Goal: Register for event/course

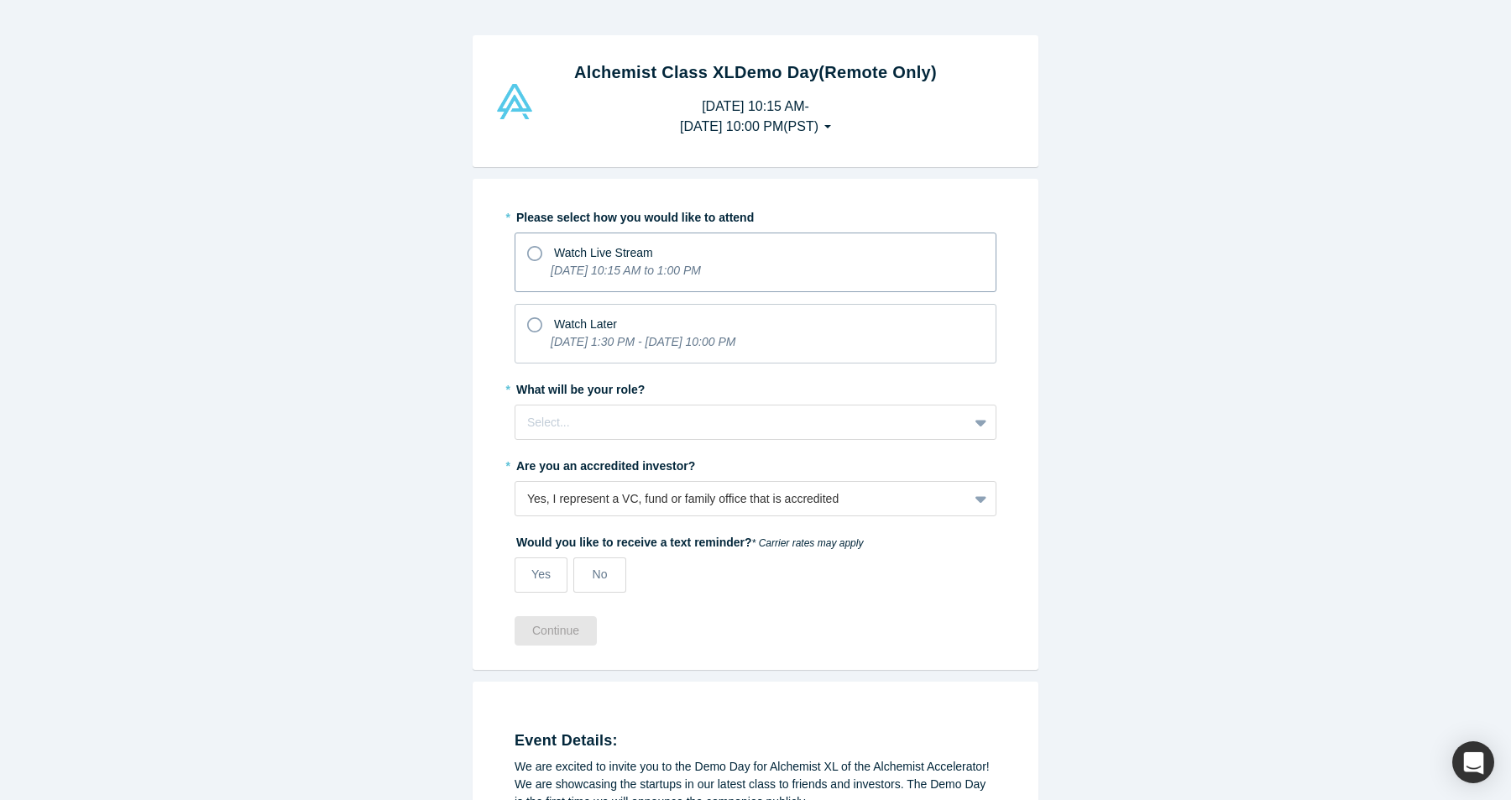
click at [533, 266] on label "Watch Live Stream [DATE] 10:15 AM to 1:00 PM" at bounding box center [756, 263] width 482 height 60
click at [0, 0] on input "Watch Live Stream [DATE] 10:15 AM to 1:00 PM" at bounding box center [0, 0] width 0 height 0
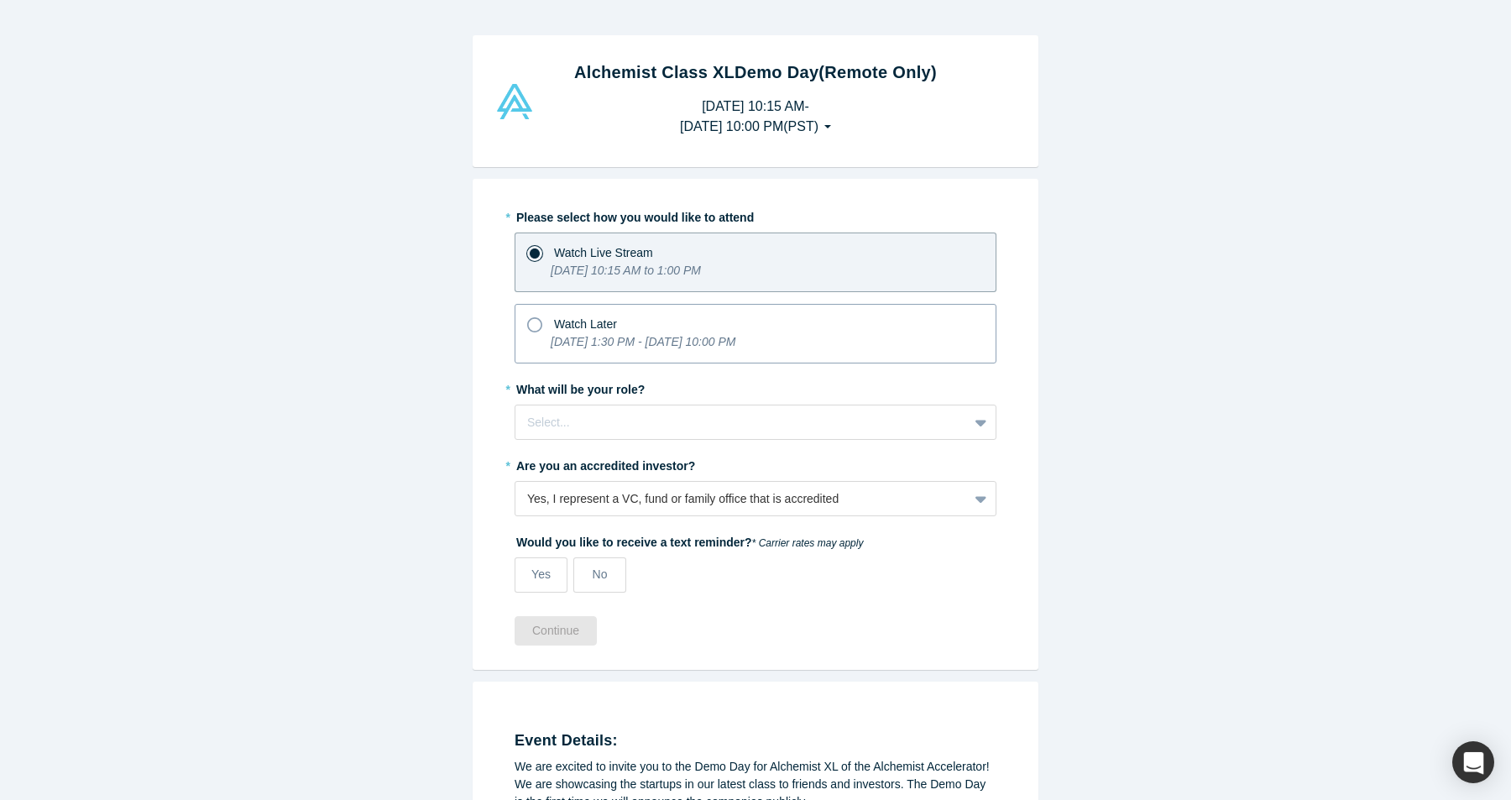
click at [536, 323] on icon at bounding box center [534, 324] width 15 height 15
click at [0, 0] on input "Watch Later [DATE] 1:30 PM - [DATE] 10:00 PM" at bounding box center [0, 0] width 0 height 0
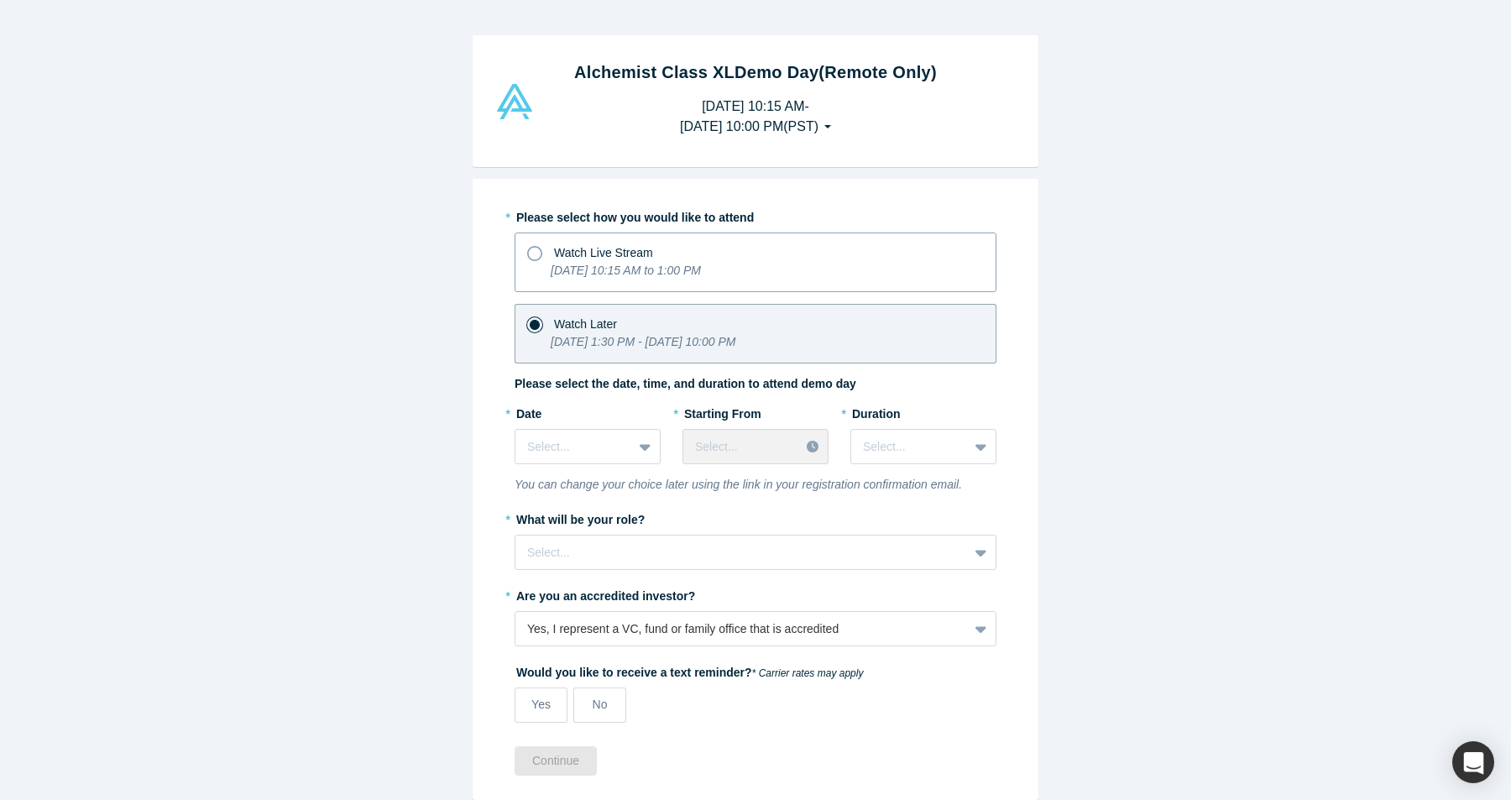
click at [555, 264] on icon "[DATE] 10:15 AM to 1:00 PM" at bounding box center [626, 270] width 150 height 13
click at [0, 0] on input "Watch Live Stream [DATE] 10:15 AM to 1:00 PM" at bounding box center [0, 0] width 0 height 0
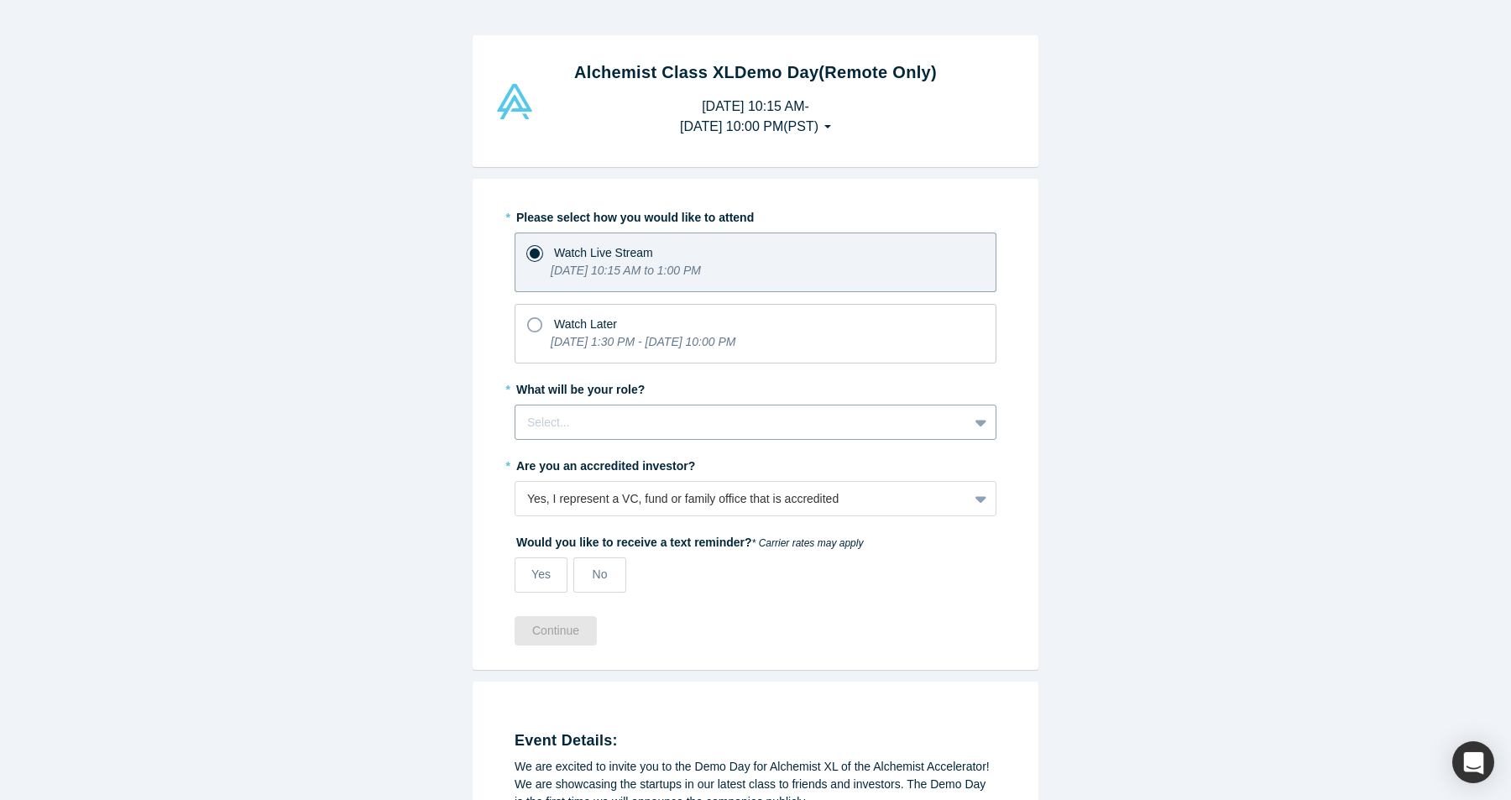
click at [580, 420] on div at bounding box center [741, 422] width 429 height 21
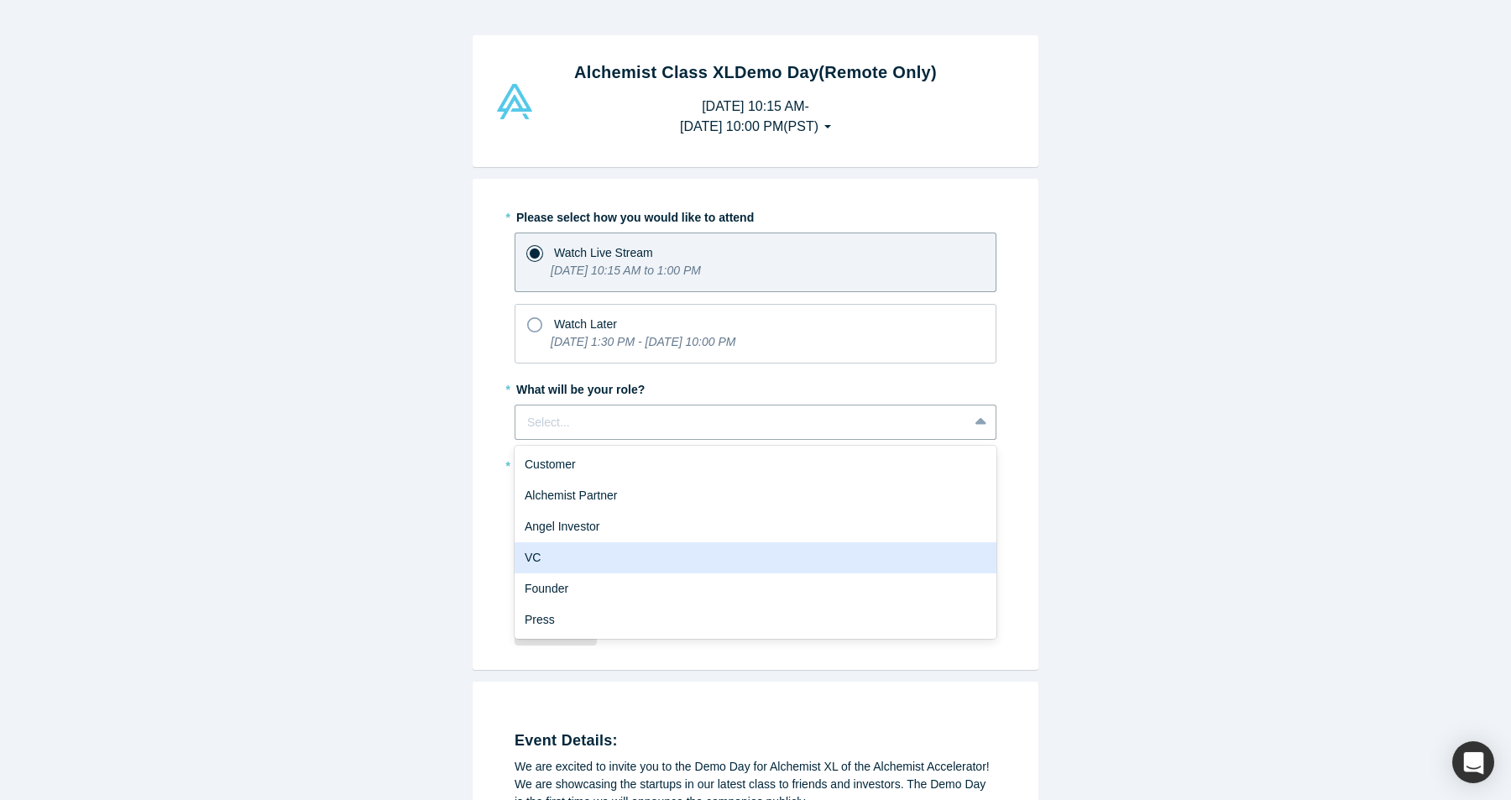
click at [586, 559] on div "VC" at bounding box center [756, 557] width 482 height 31
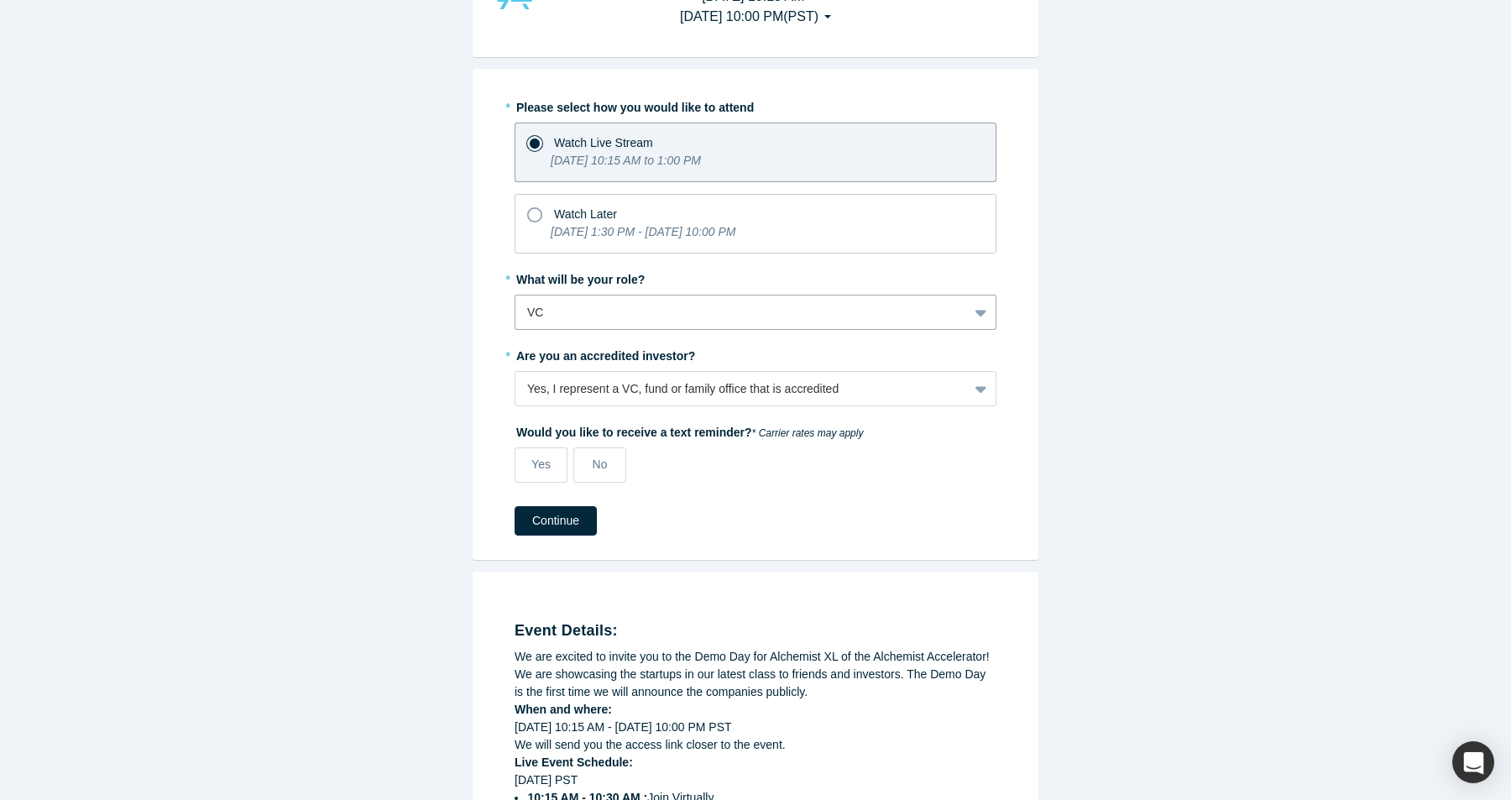
scroll to position [115, 0]
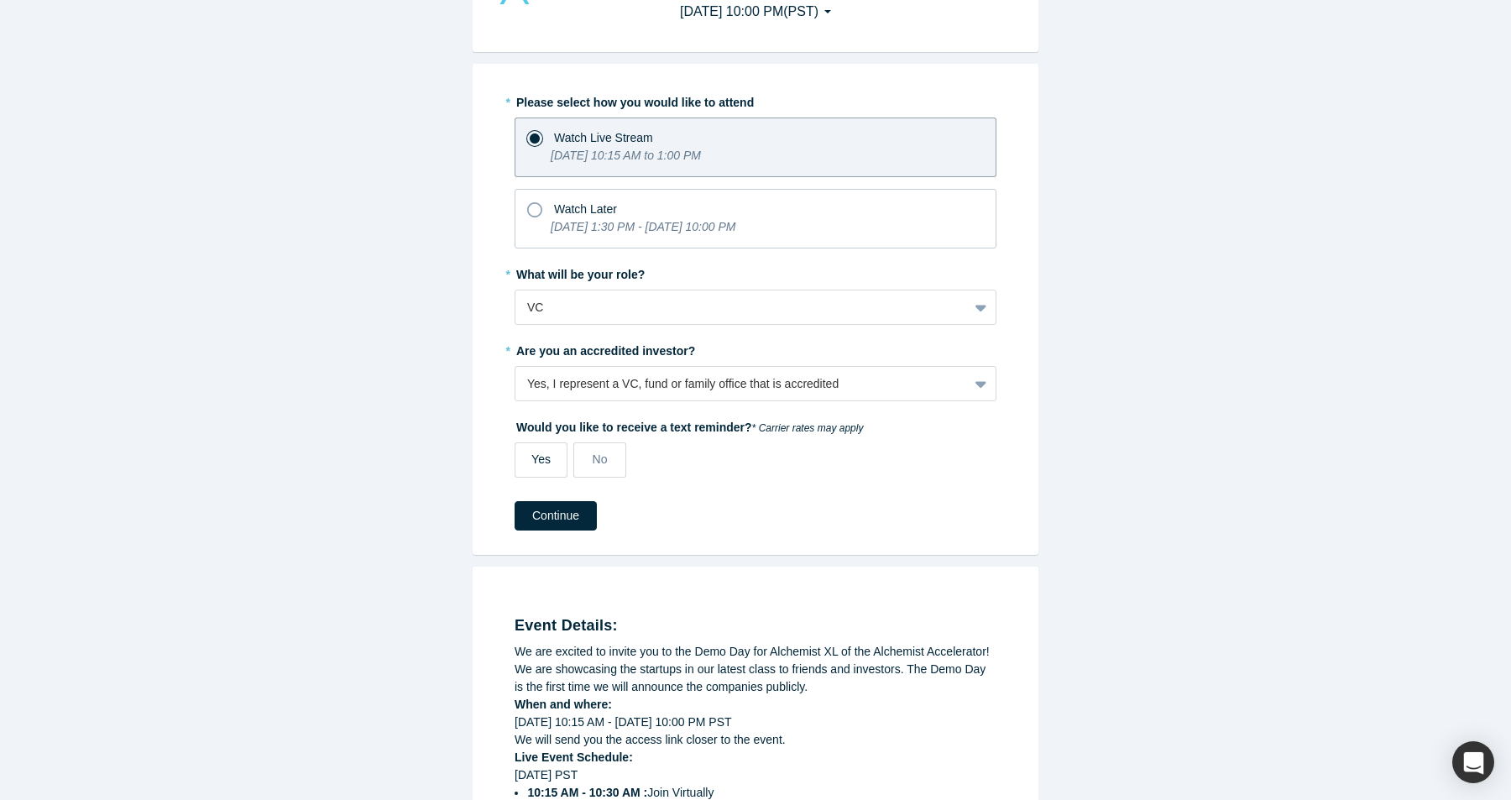
click at [538, 463] on span "Yes" at bounding box center [540, 458] width 19 height 13
click at [0, 0] on input "Yes" at bounding box center [0, 0] width 0 height 0
select select "US"
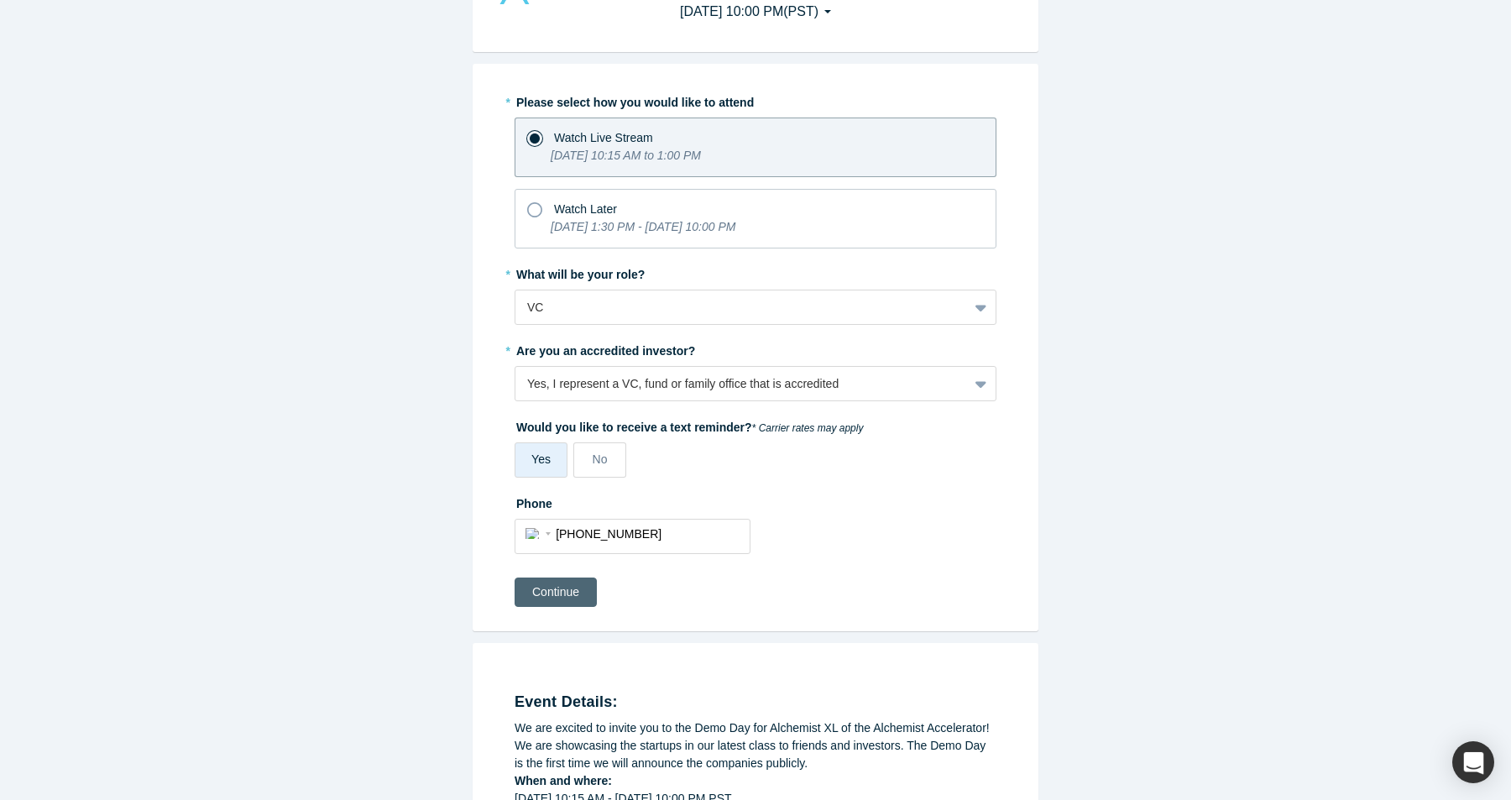
click at [568, 583] on button "Continue" at bounding box center [556, 592] width 82 height 29
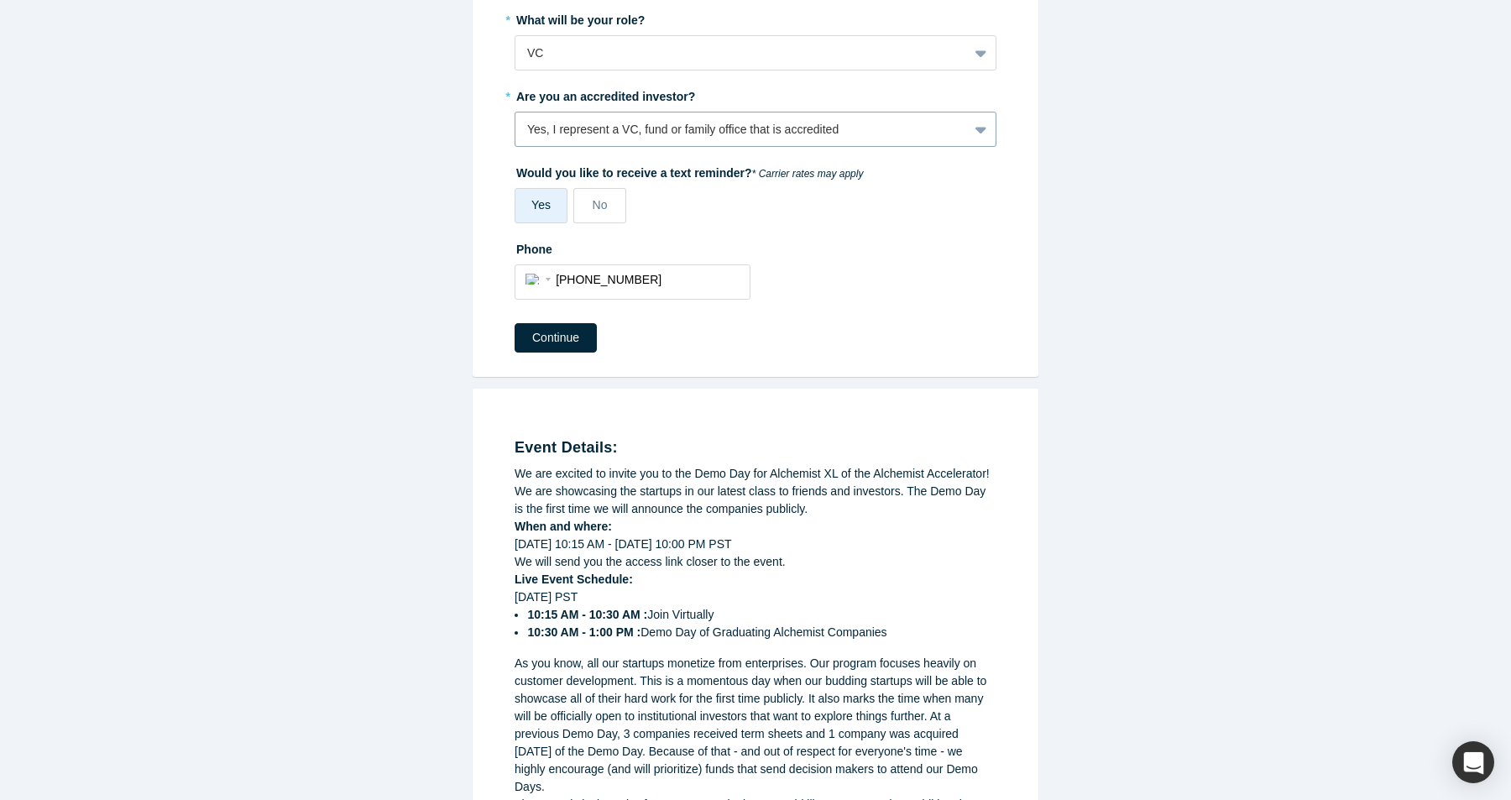
scroll to position [389, 0]
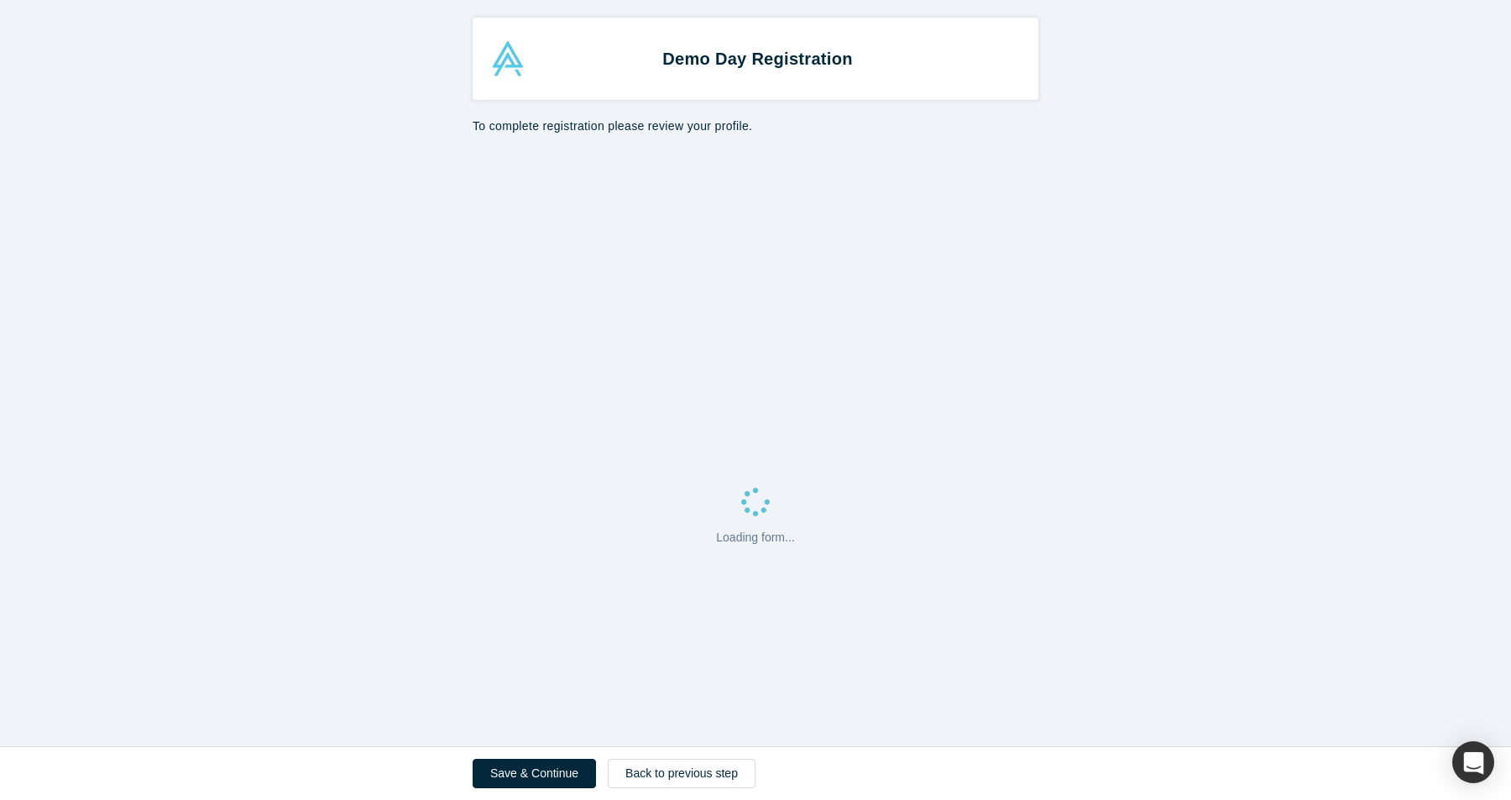
select select "US"
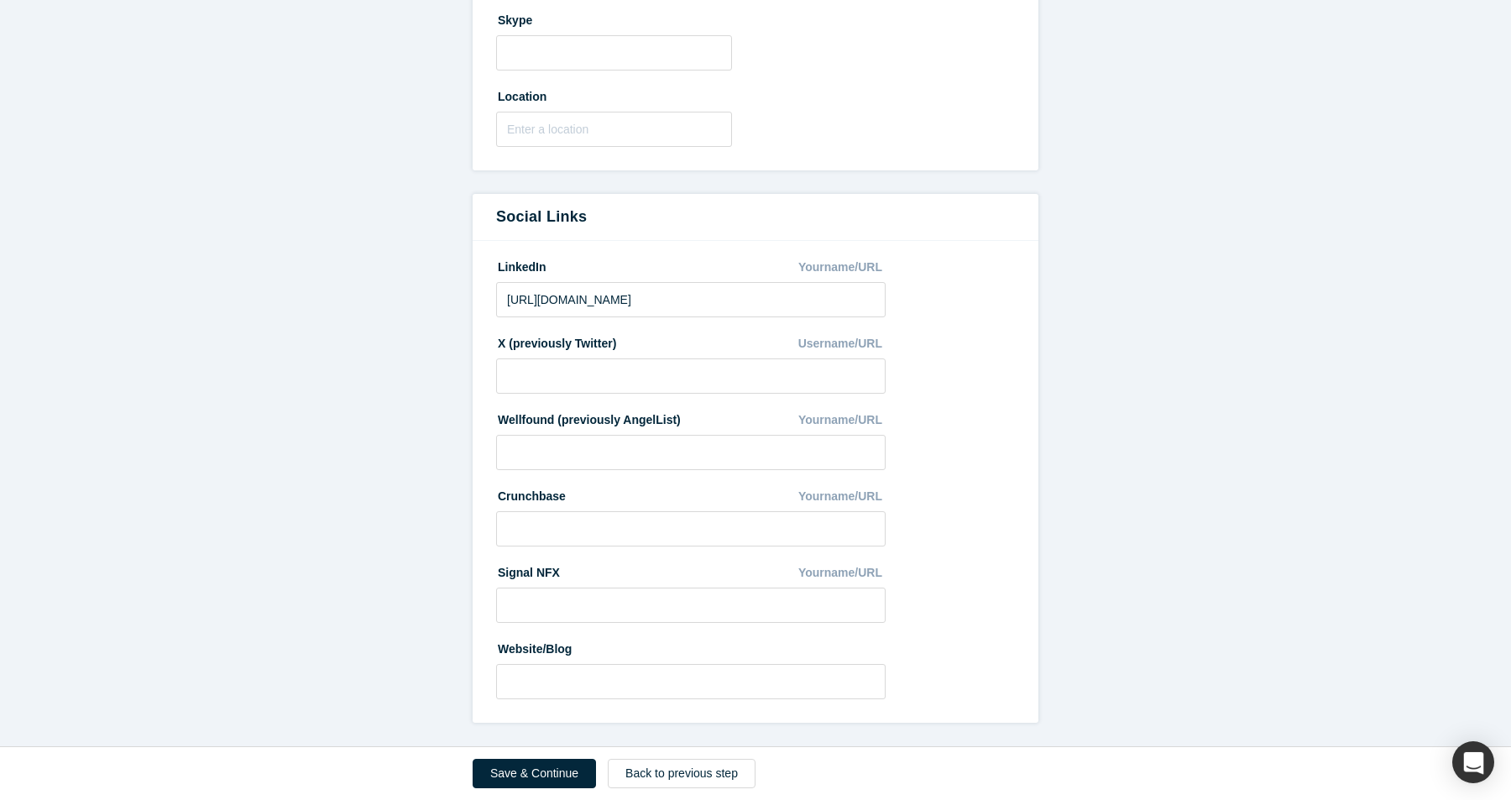
scroll to position [730, 0]
click at [548, 775] on button "Save & Continue" at bounding box center [534, 773] width 123 height 29
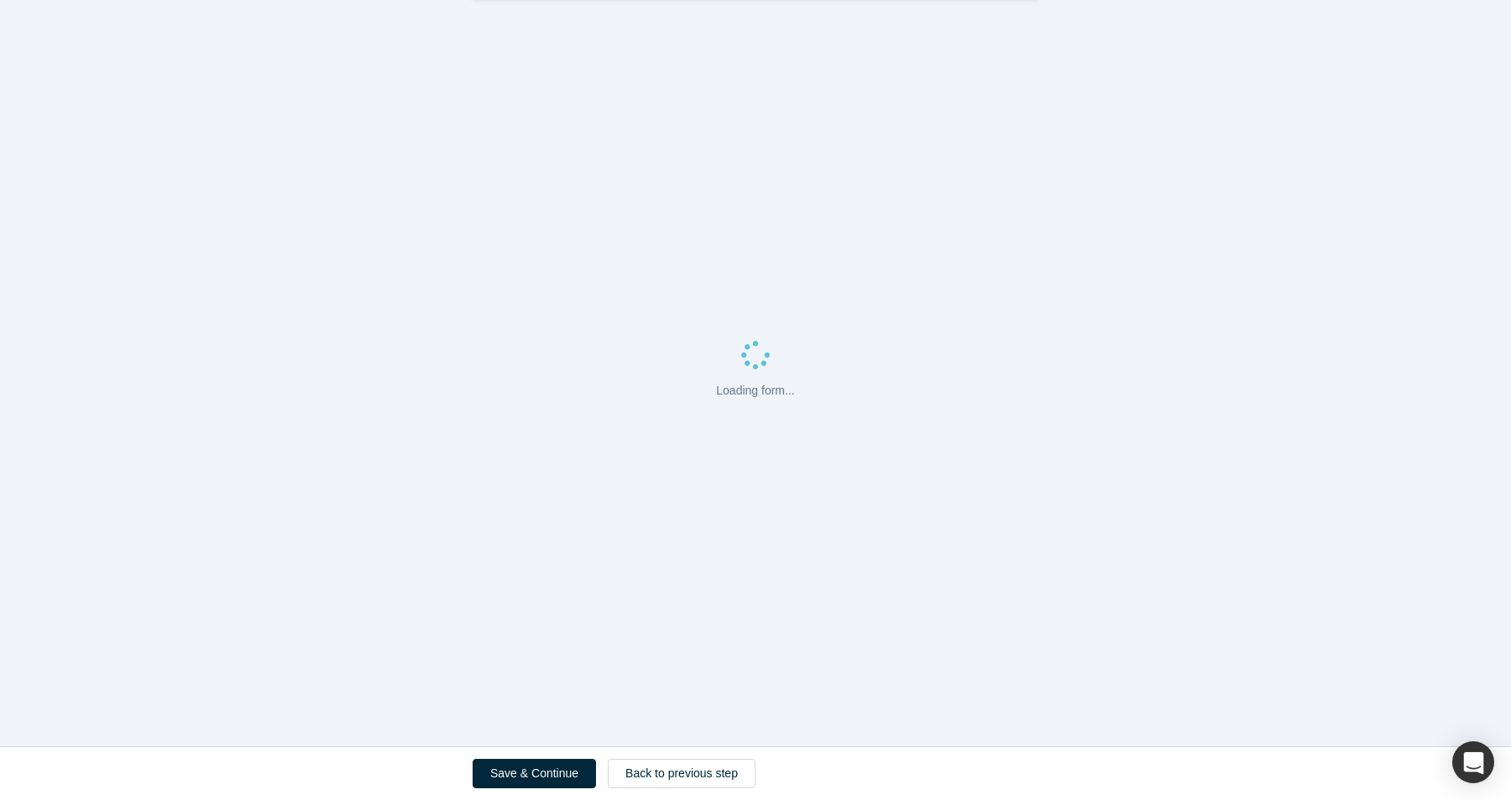
scroll to position [0, 0]
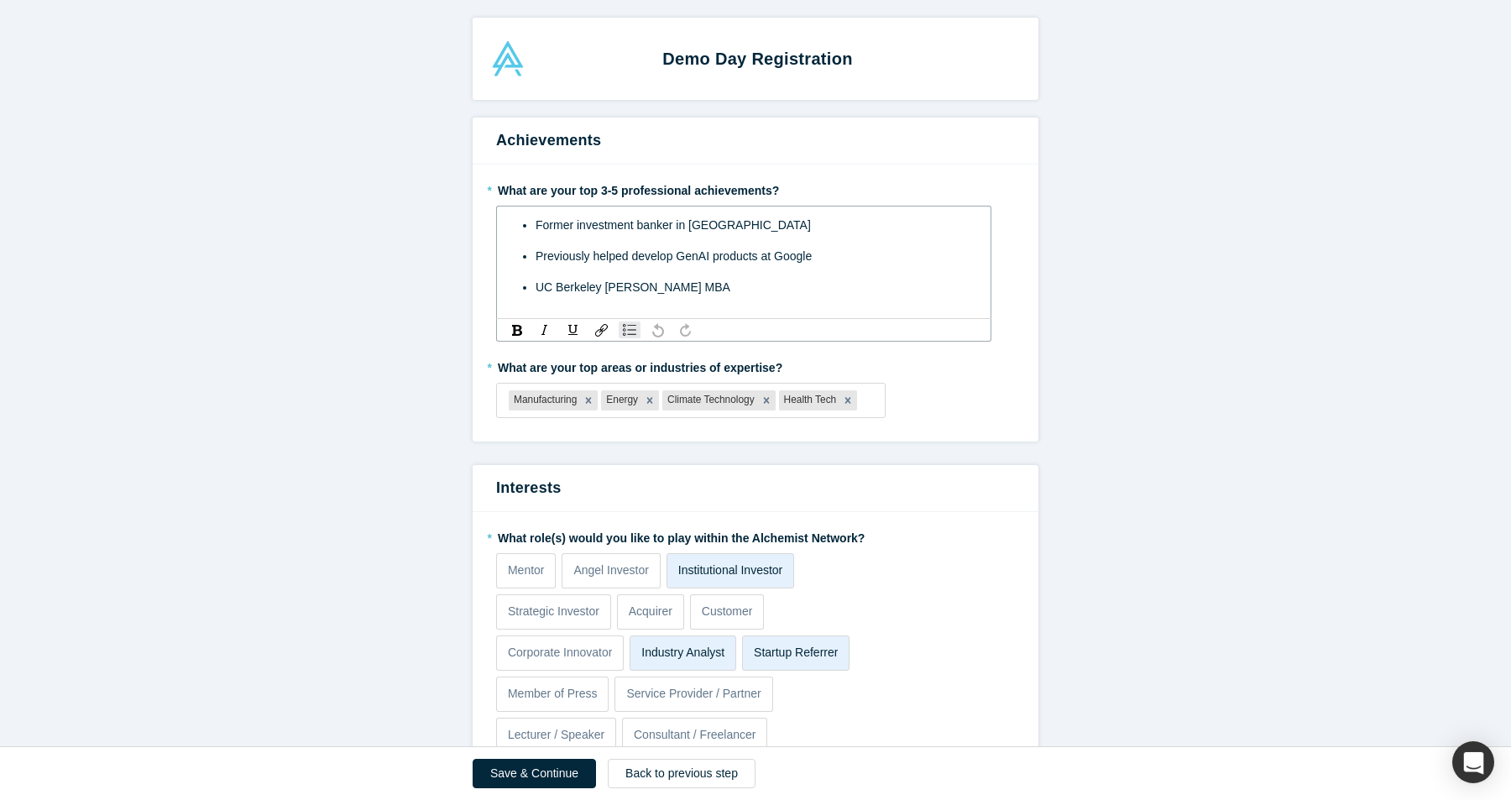
click at [718, 289] on div "UC Berkeley [PERSON_NAME] MBA" at bounding box center [753, 288] width 435 height 18
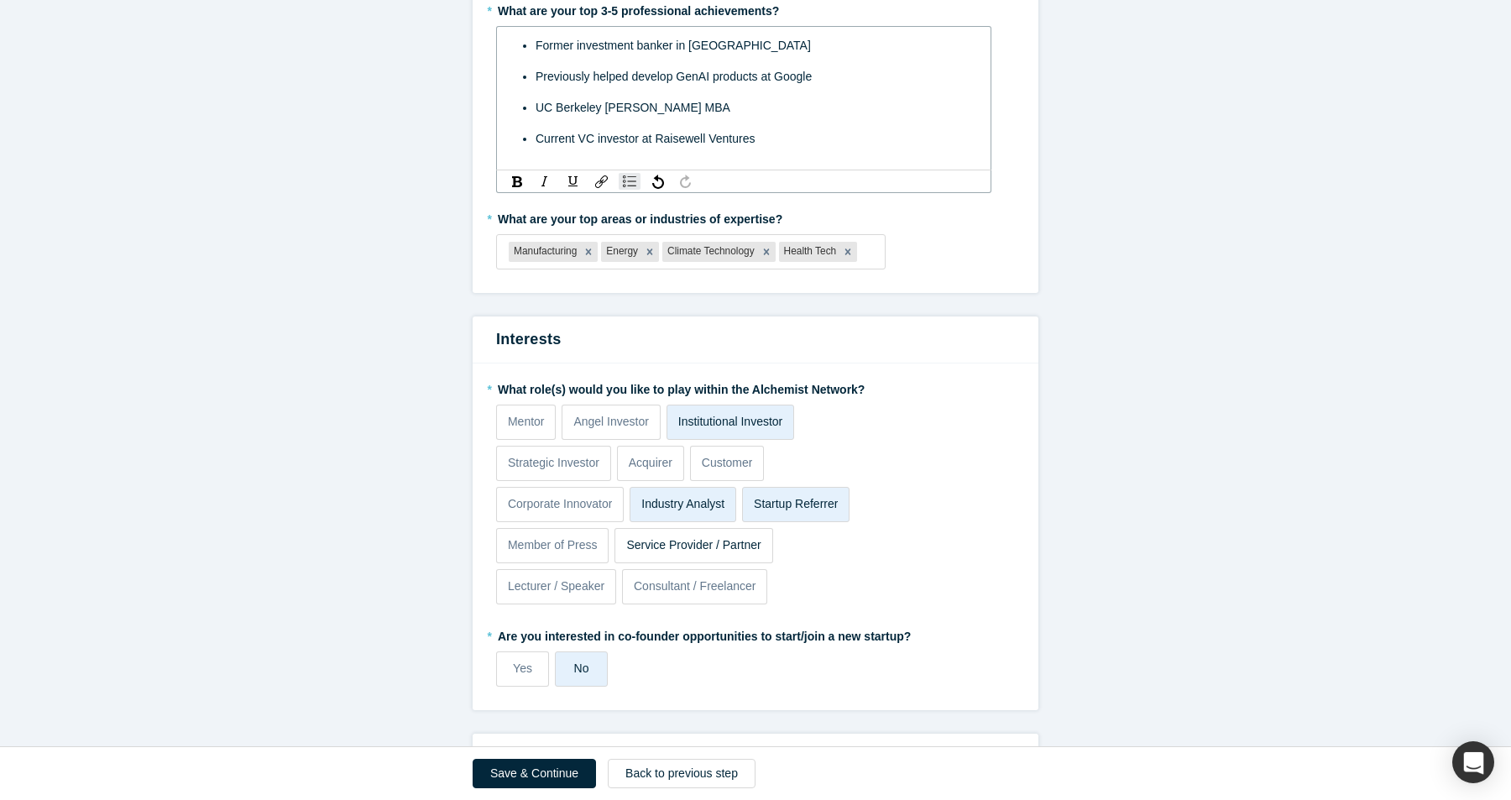
scroll to position [246, 0]
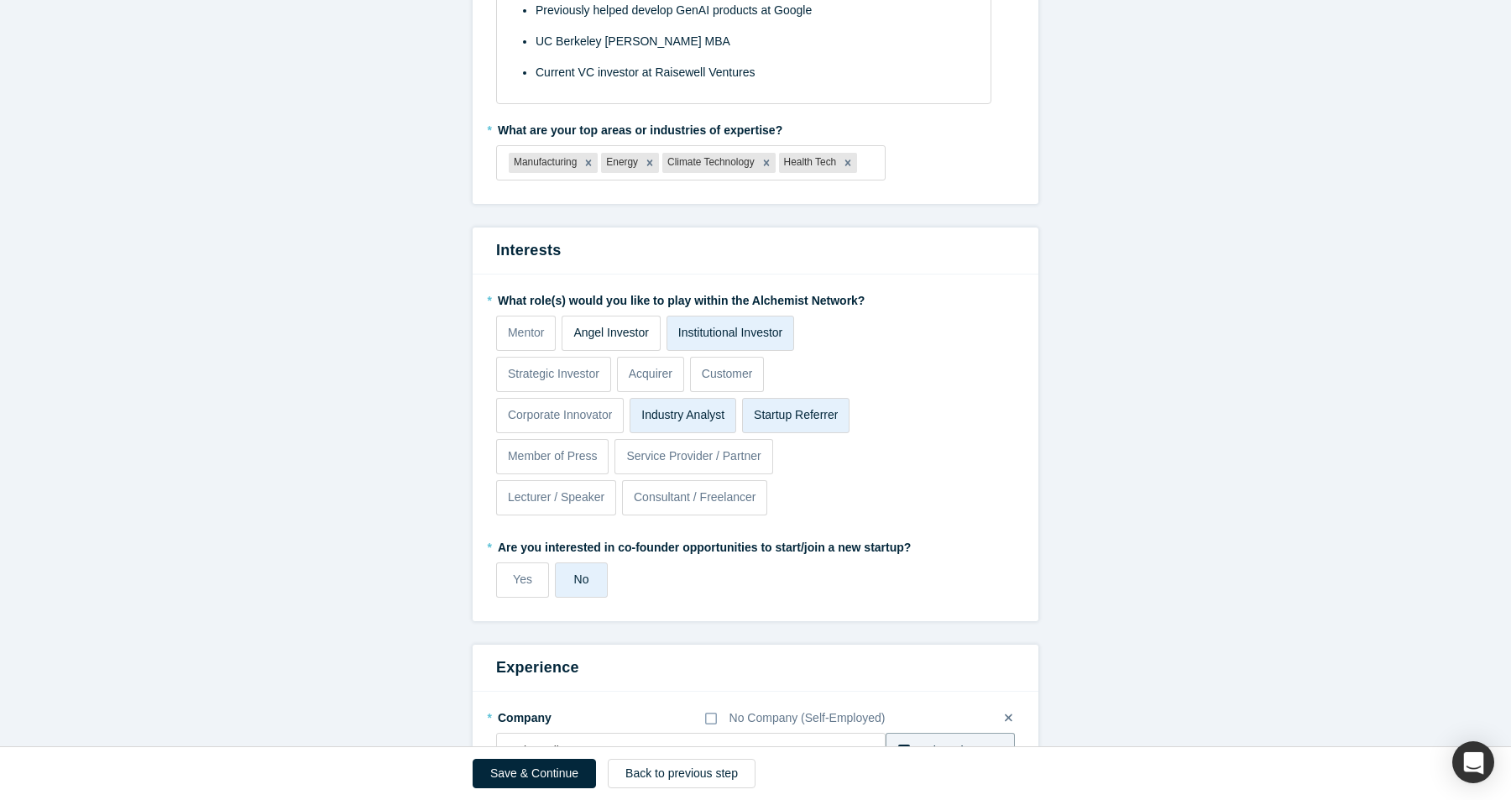
click at [605, 349] on label "Angel Investor" at bounding box center [611, 333] width 98 height 35
click at [0, 0] on input "Angel Investor" at bounding box center [0, 0] width 0 height 0
click at [572, 366] on p "Strategic Investor" at bounding box center [554, 374] width 92 height 18
click at [0, 0] on input "Strategic Investor" at bounding box center [0, 0] width 0 height 0
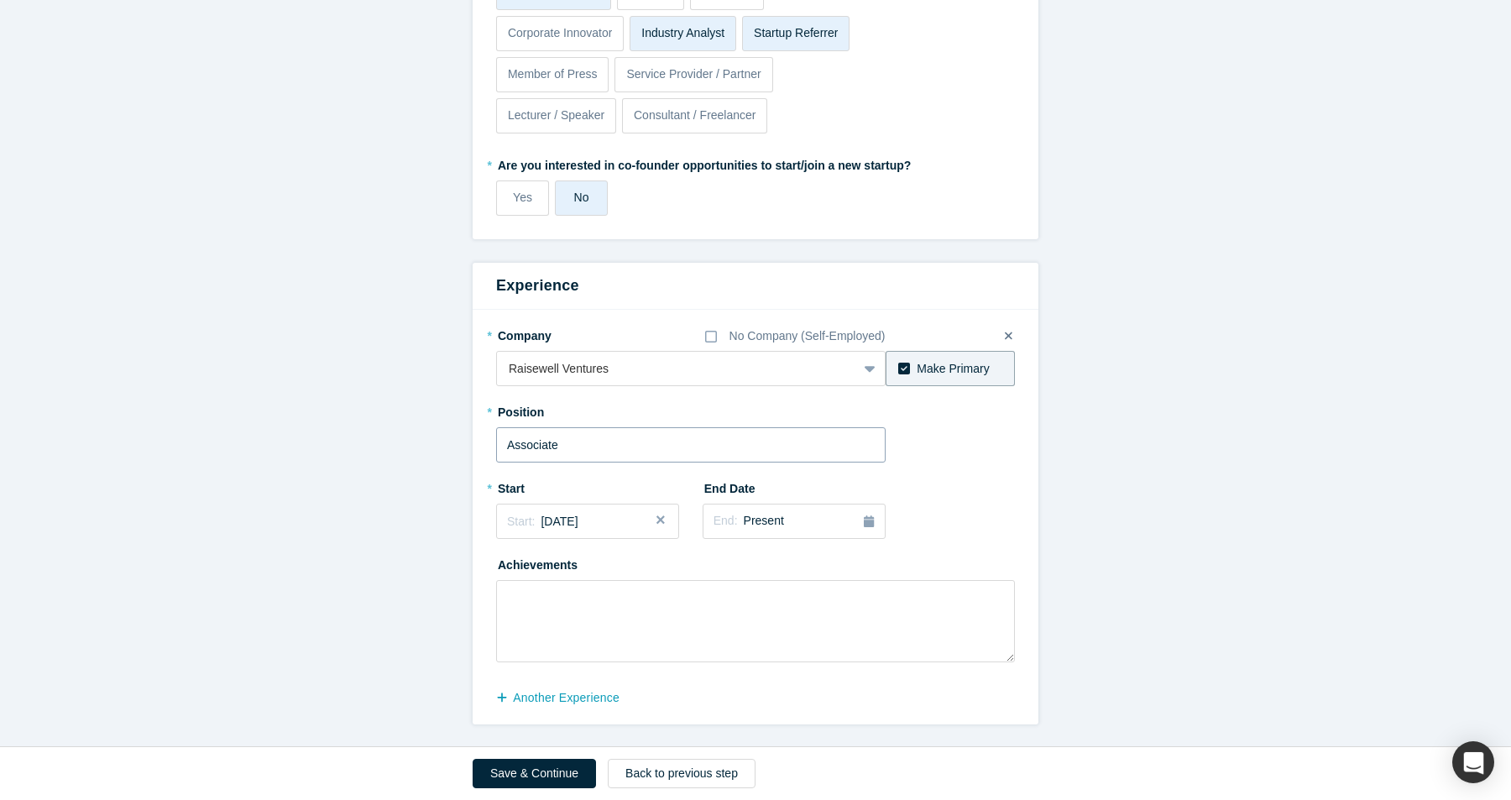
scroll to position [630, 0]
click at [534, 768] on button "Save & Continue" at bounding box center [534, 773] width 123 height 29
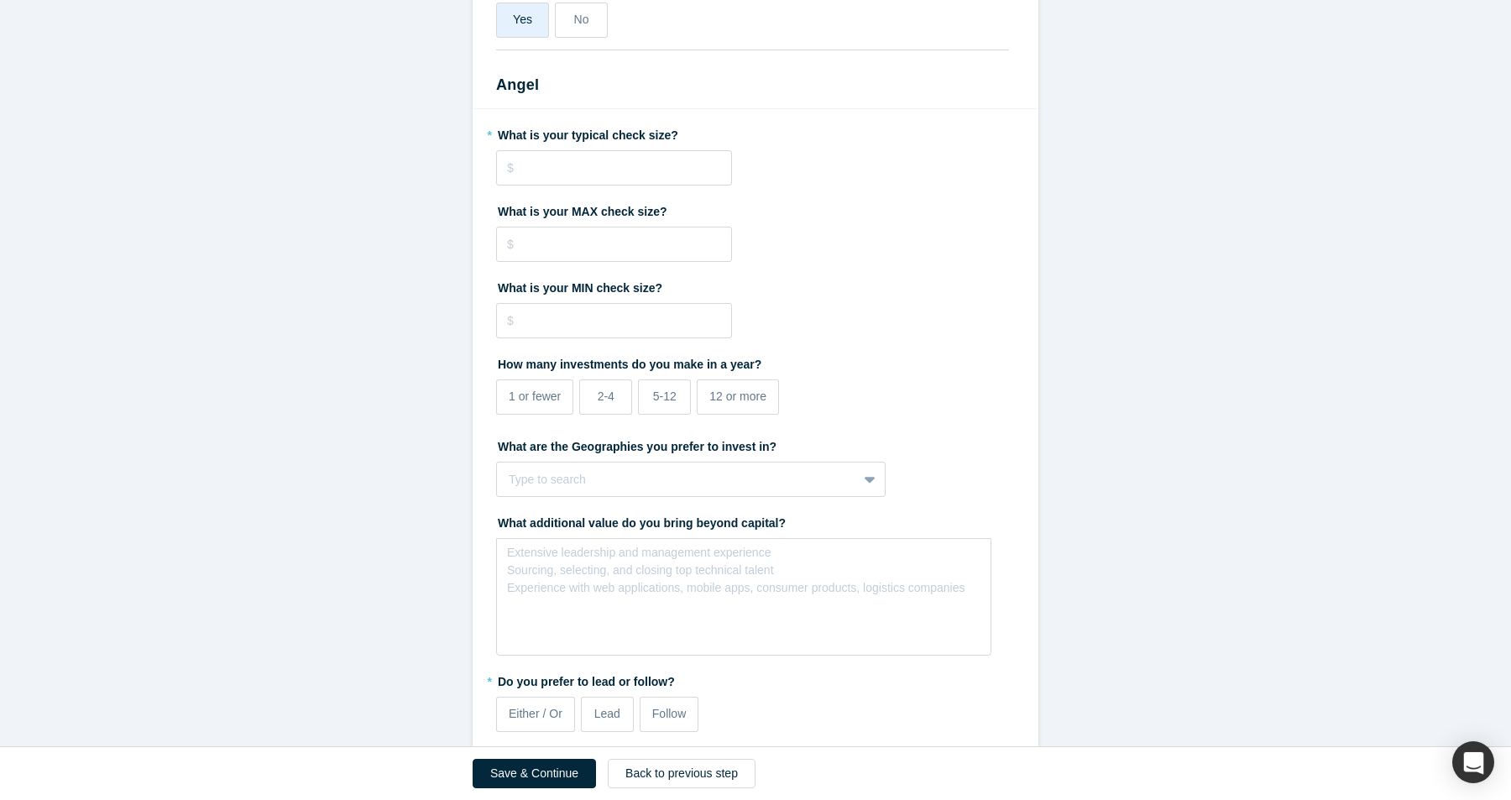
scroll to position [917, 0]
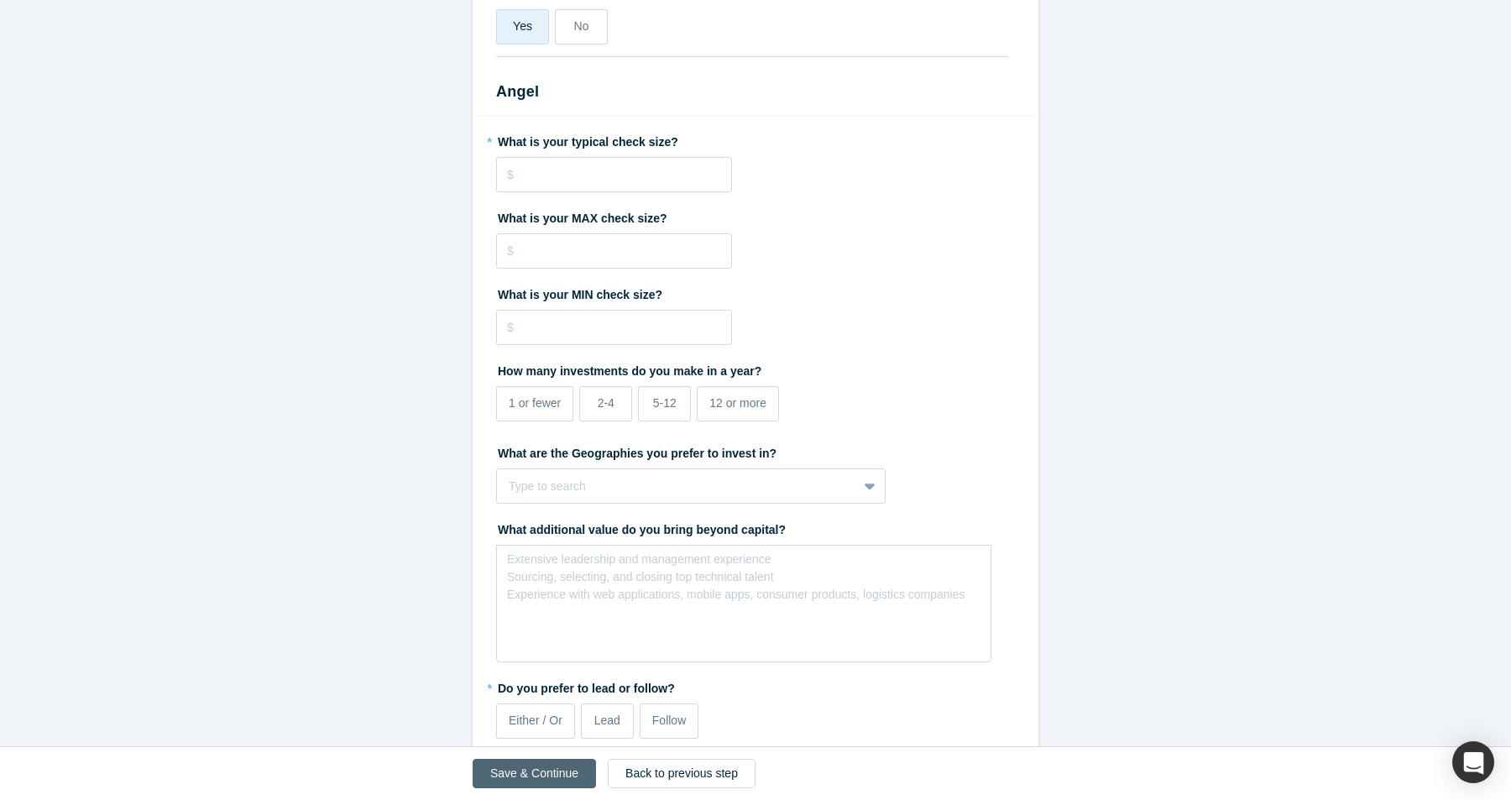
click at [549, 777] on button "Save & Continue" at bounding box center [534, 773] width 123 height 29
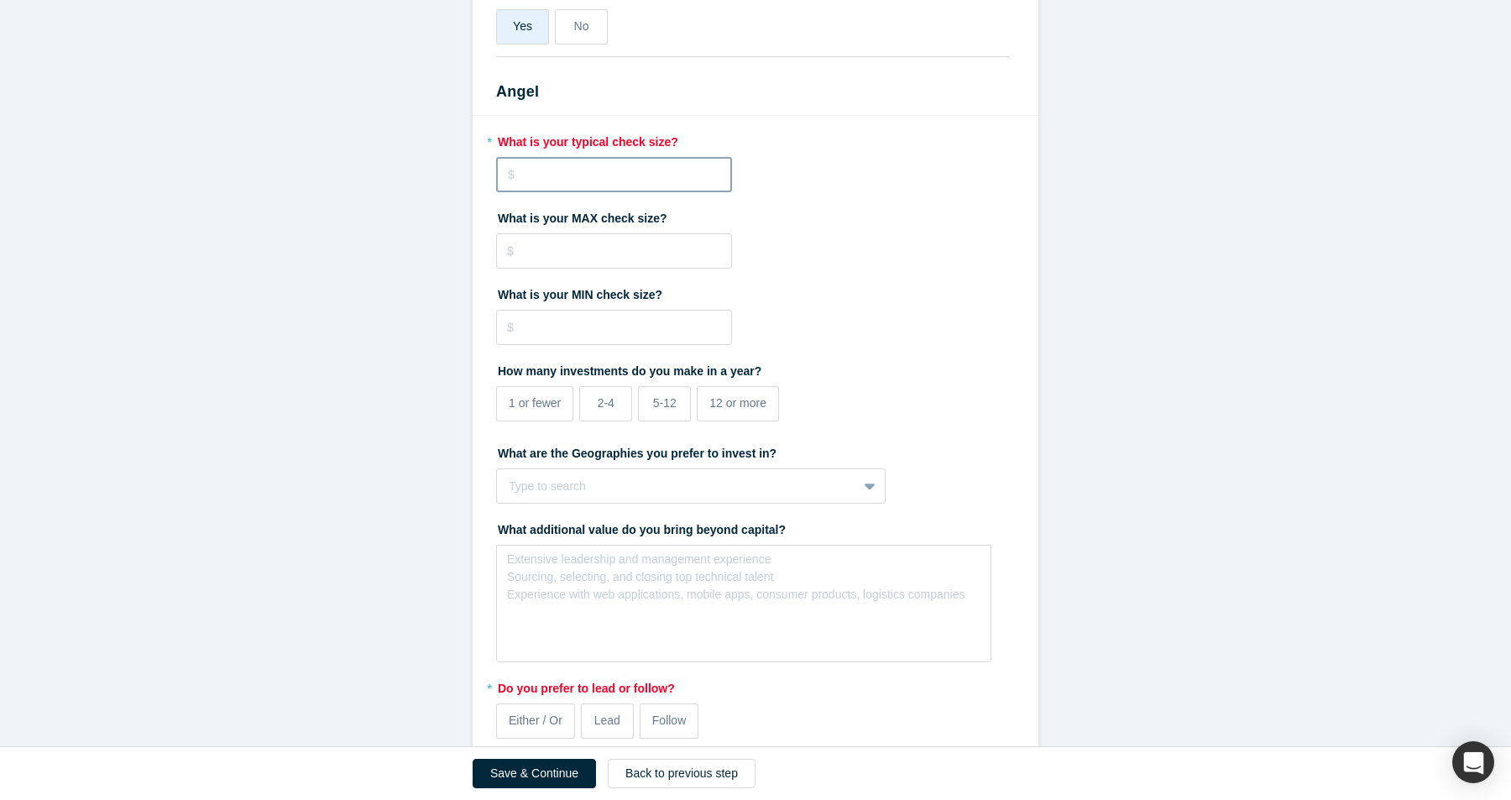
scroll to position [0, 0]
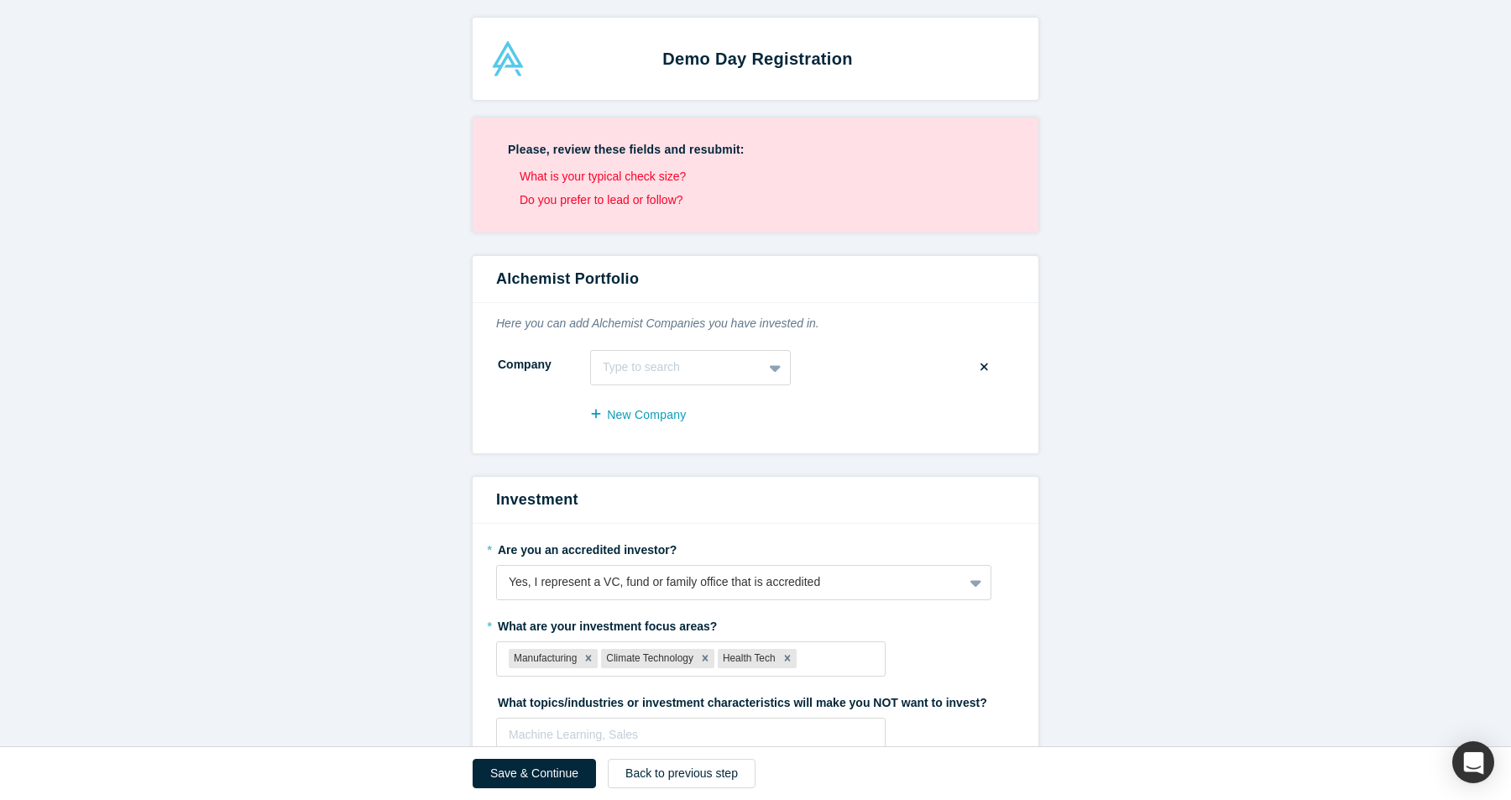
click at [569, 175] on li "What is your typical check size?" at bounding box center [762, 177] width 484 height 18
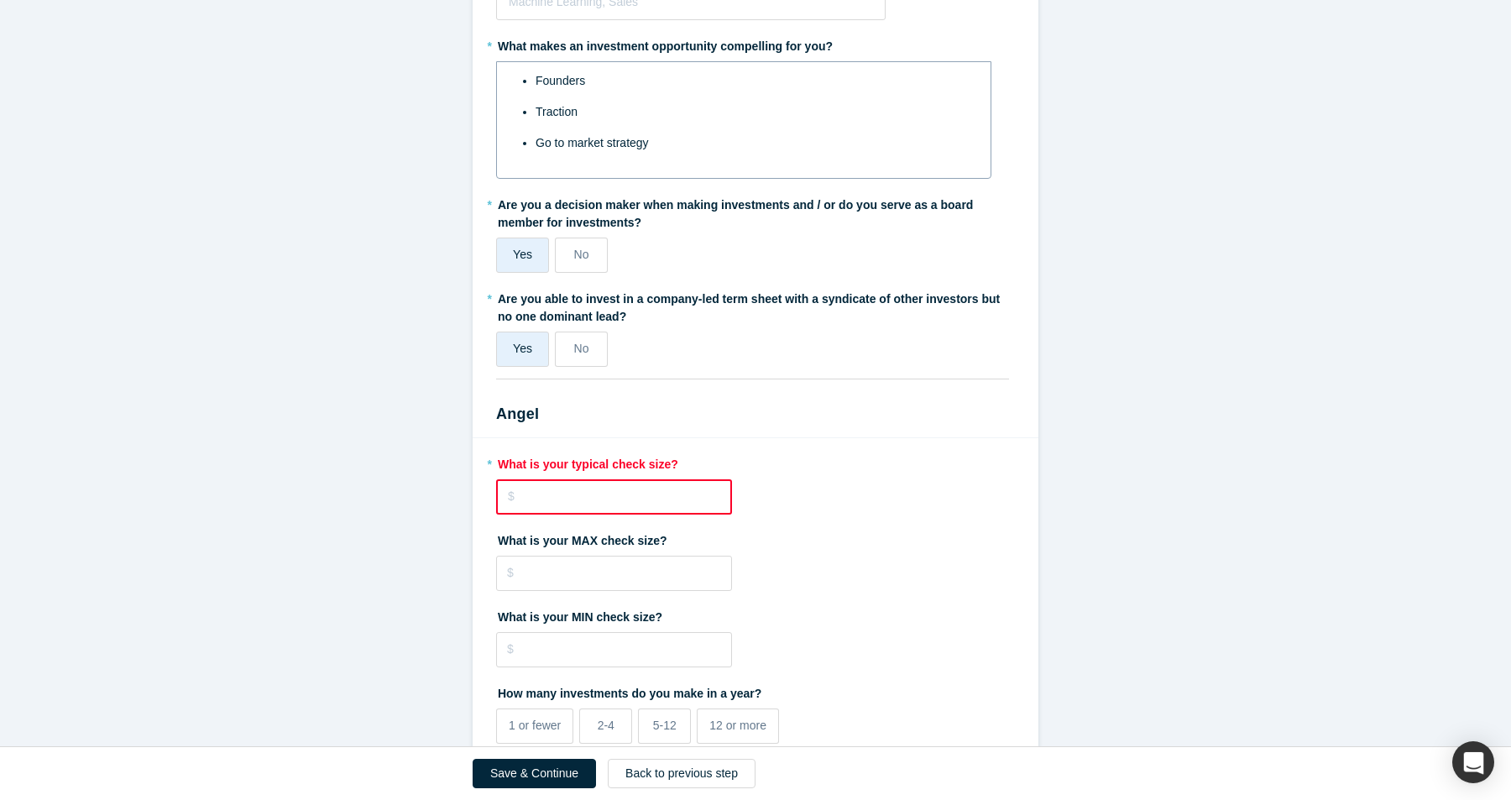
scroll to position [747, 0]
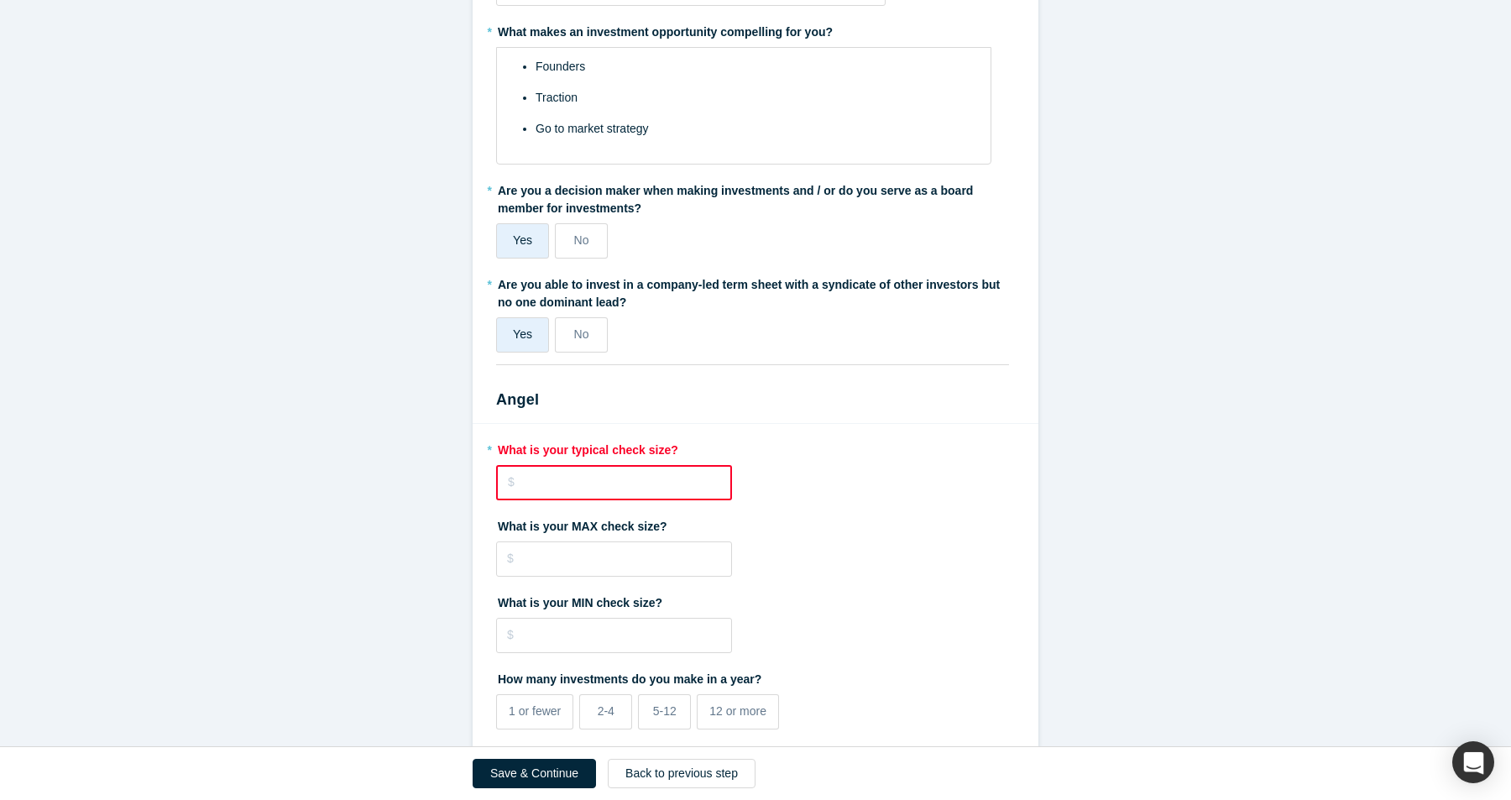
click at [548, 495] on input "tel" at bounding box center [614, 482] width 236 height 35
type input "$600,000"
click at [551, 552] on input "tel" at bounding box center [614, 558] width 236 height 35
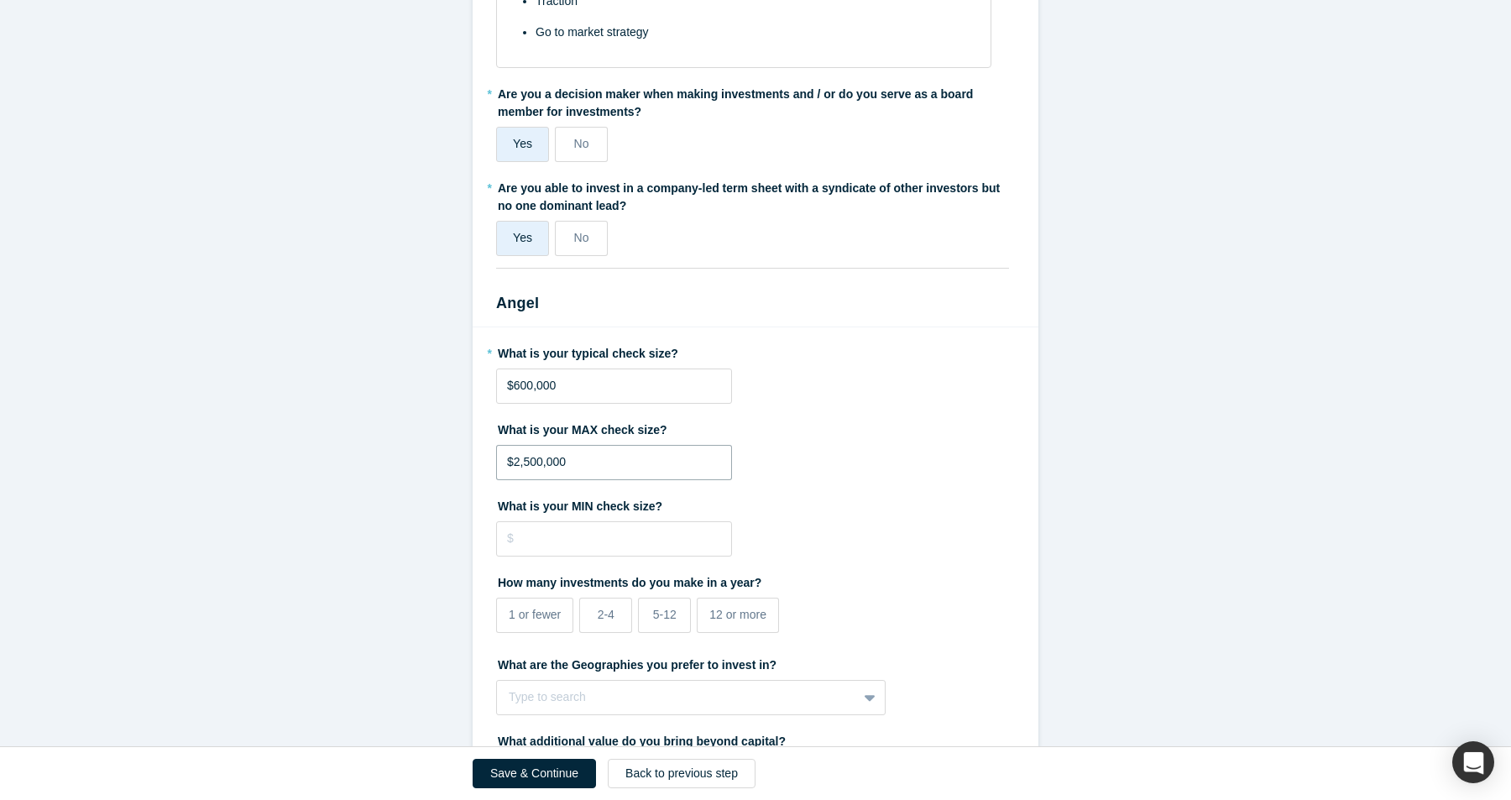
scroll to position [819, 0]
type input "$2,500,000"
click at [554, 547] on input "tel" at bounding box center [614, 540] width 236 height 35
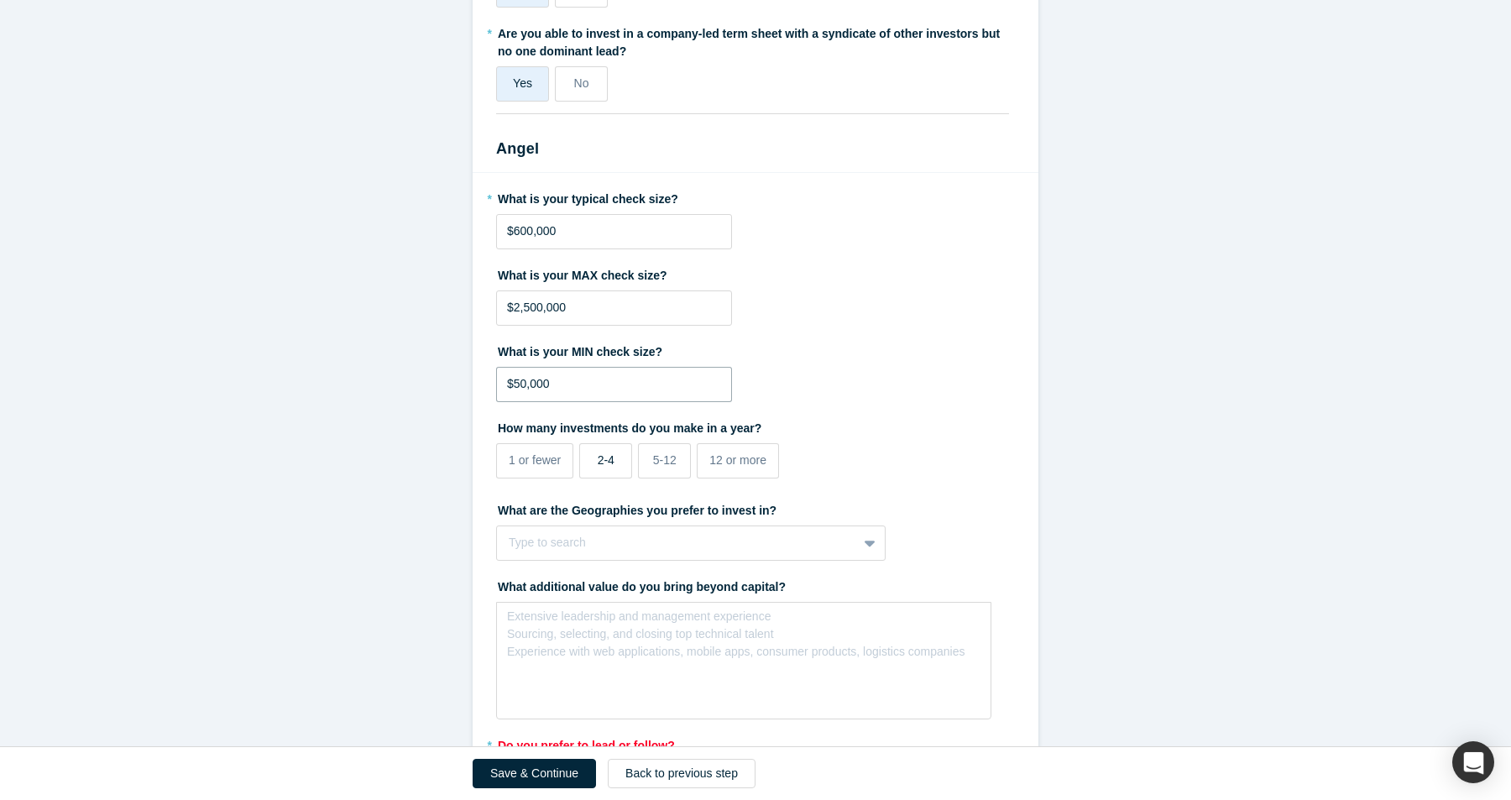
scroll to position [974, 0]
type input "$50,000"
click at [733, 468] on div "12 or more" at bounding box center [737, 461] width 57 height 18
click at [0, 0] on input "12 or more" at bounding box center [0, 0] width 0 height 0
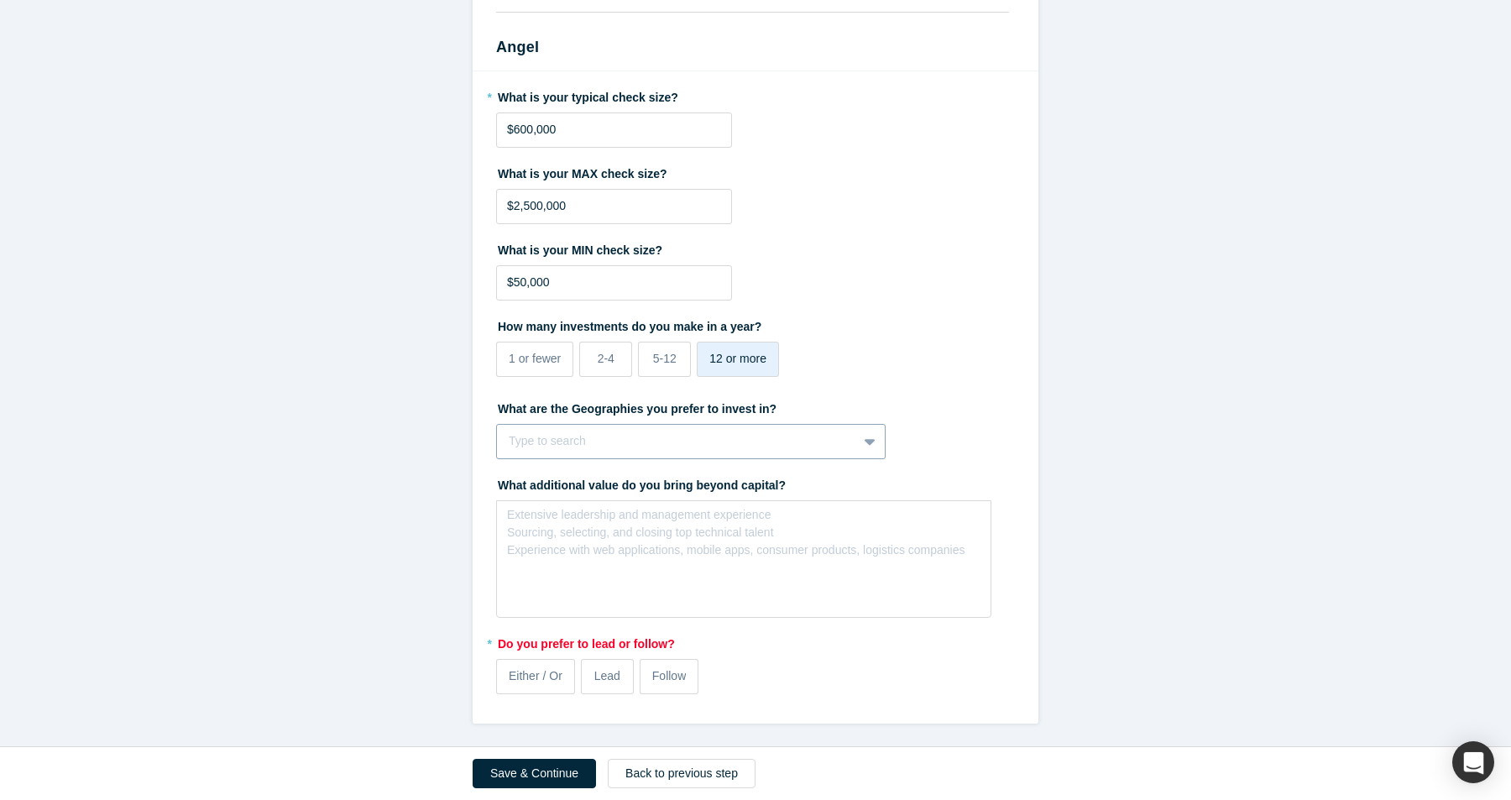
click at [625, 441] on div at bounding box center [677, 441] width 337 height 21
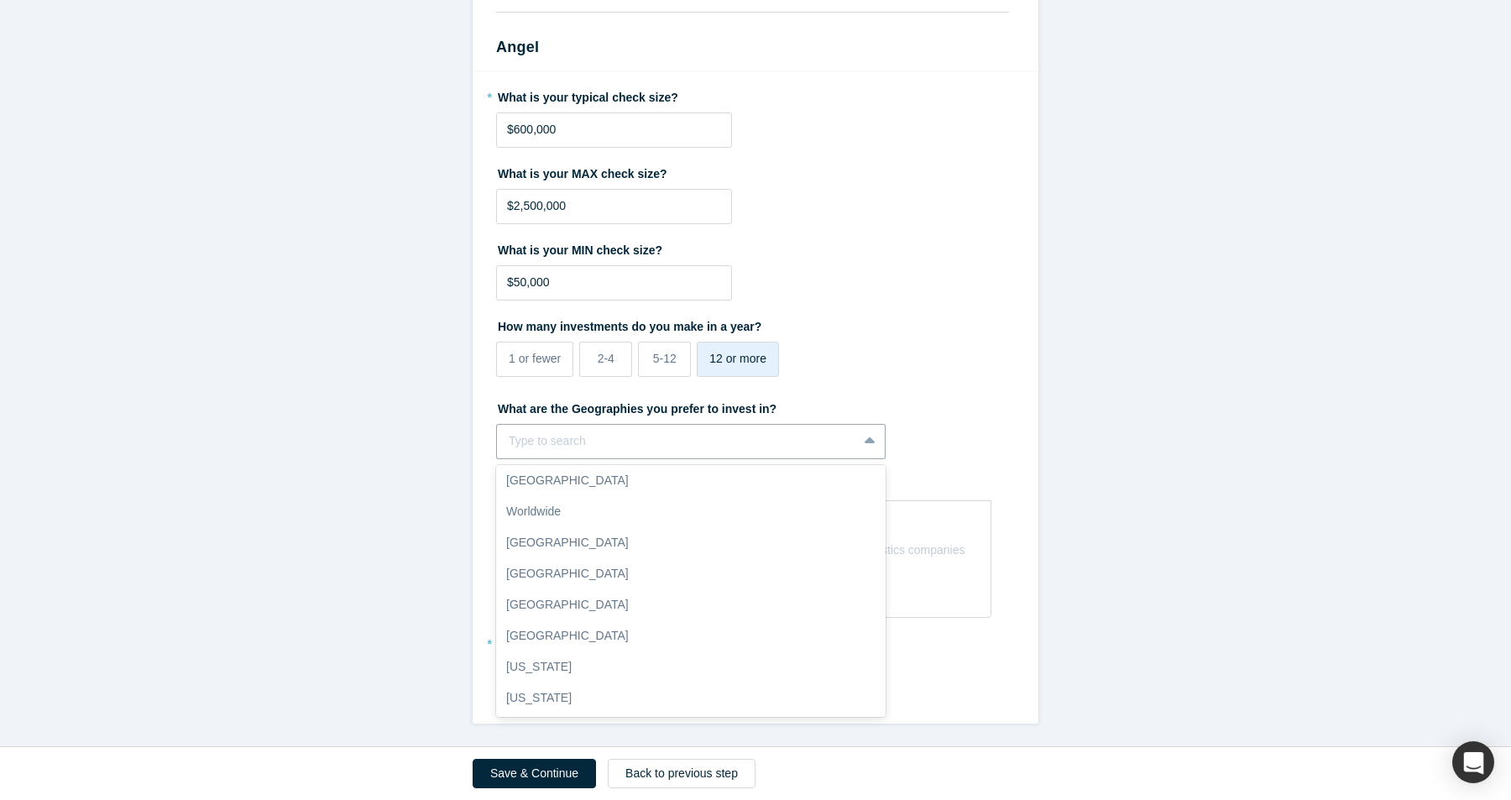
scroll to position [290, 0]
click at [563, 594] on div "[GEOGRAPHIC_DATA]" at bounding box center [691, 597] width 390 height 31
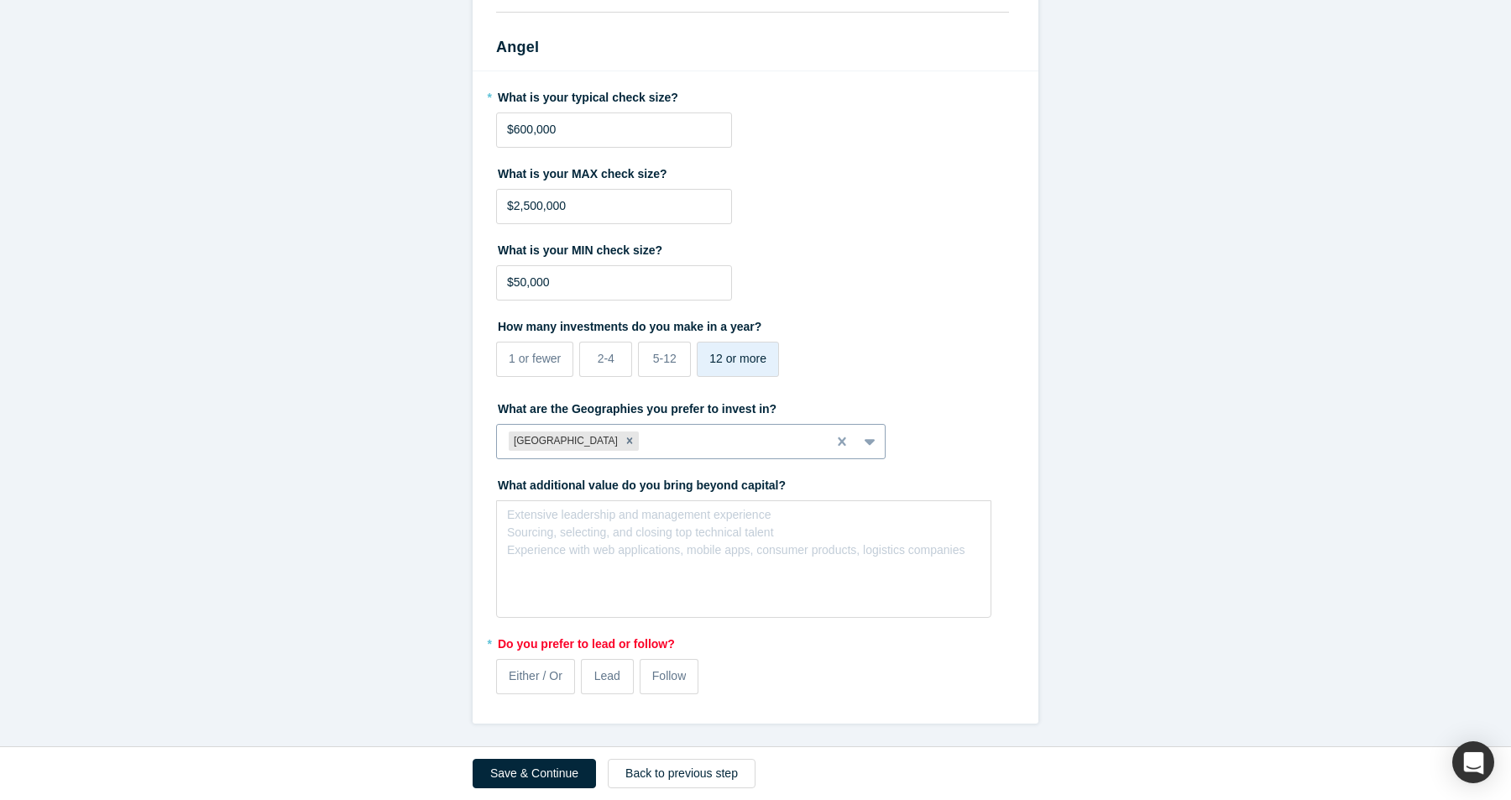
click at [868, 444] on icon at bounding box center [870, 441] width 11 height 17
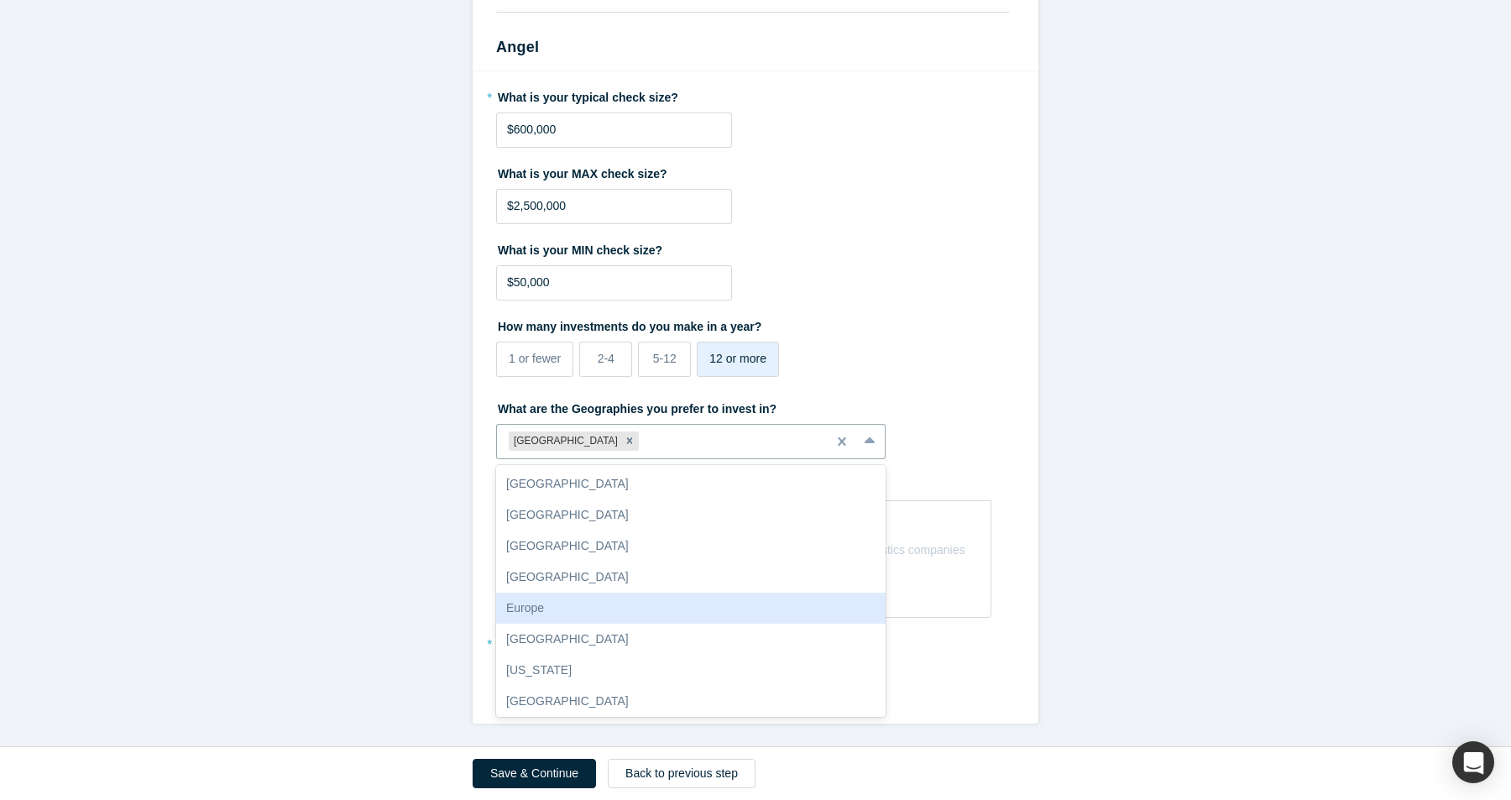
click at [578, 614] on div "Europe" at bounding box center [691, 608] width 390 height 31
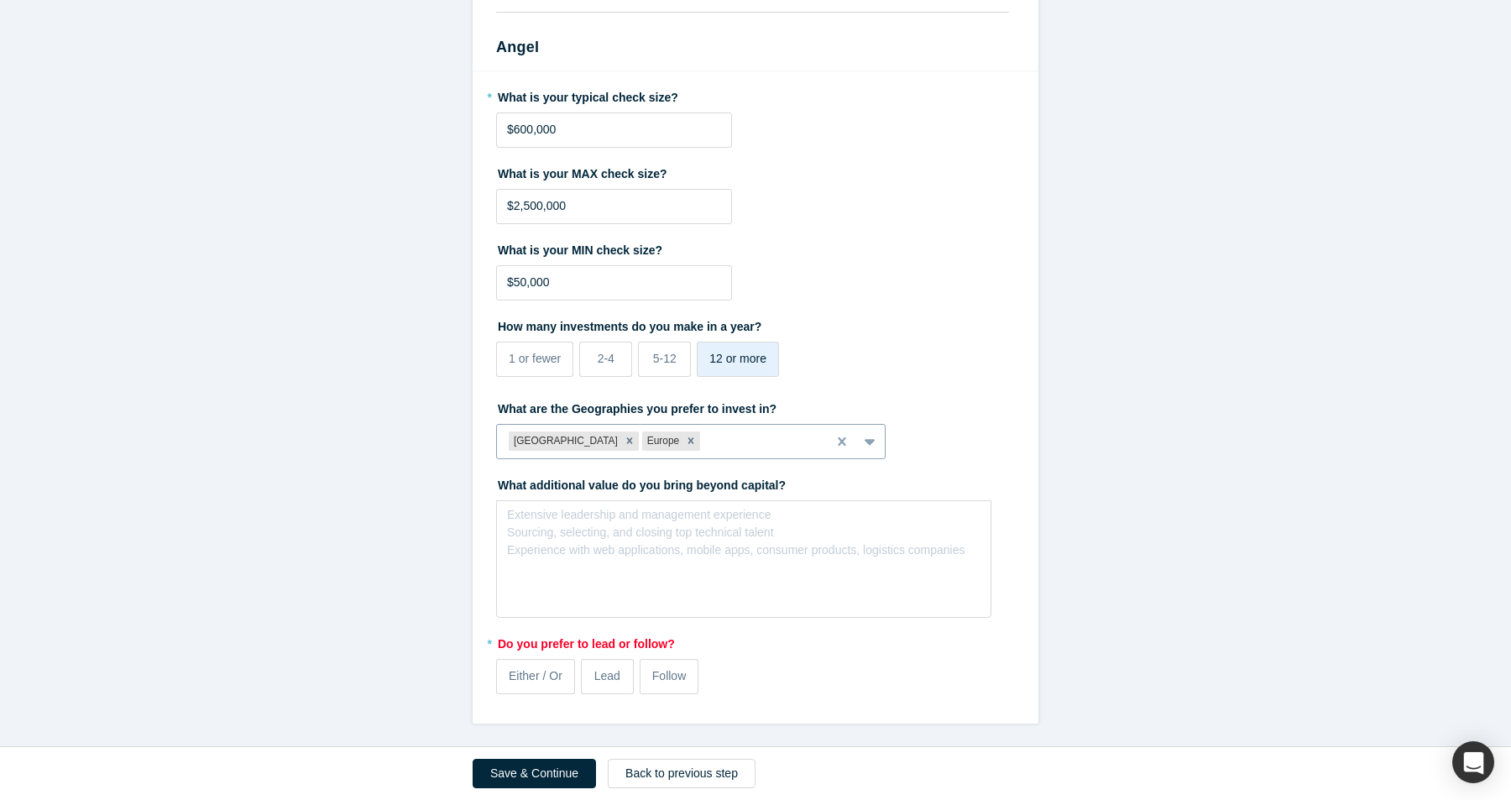
click at [863, 445] on div at bounding box center [871, 441] width 27 height 30
type input "asia"
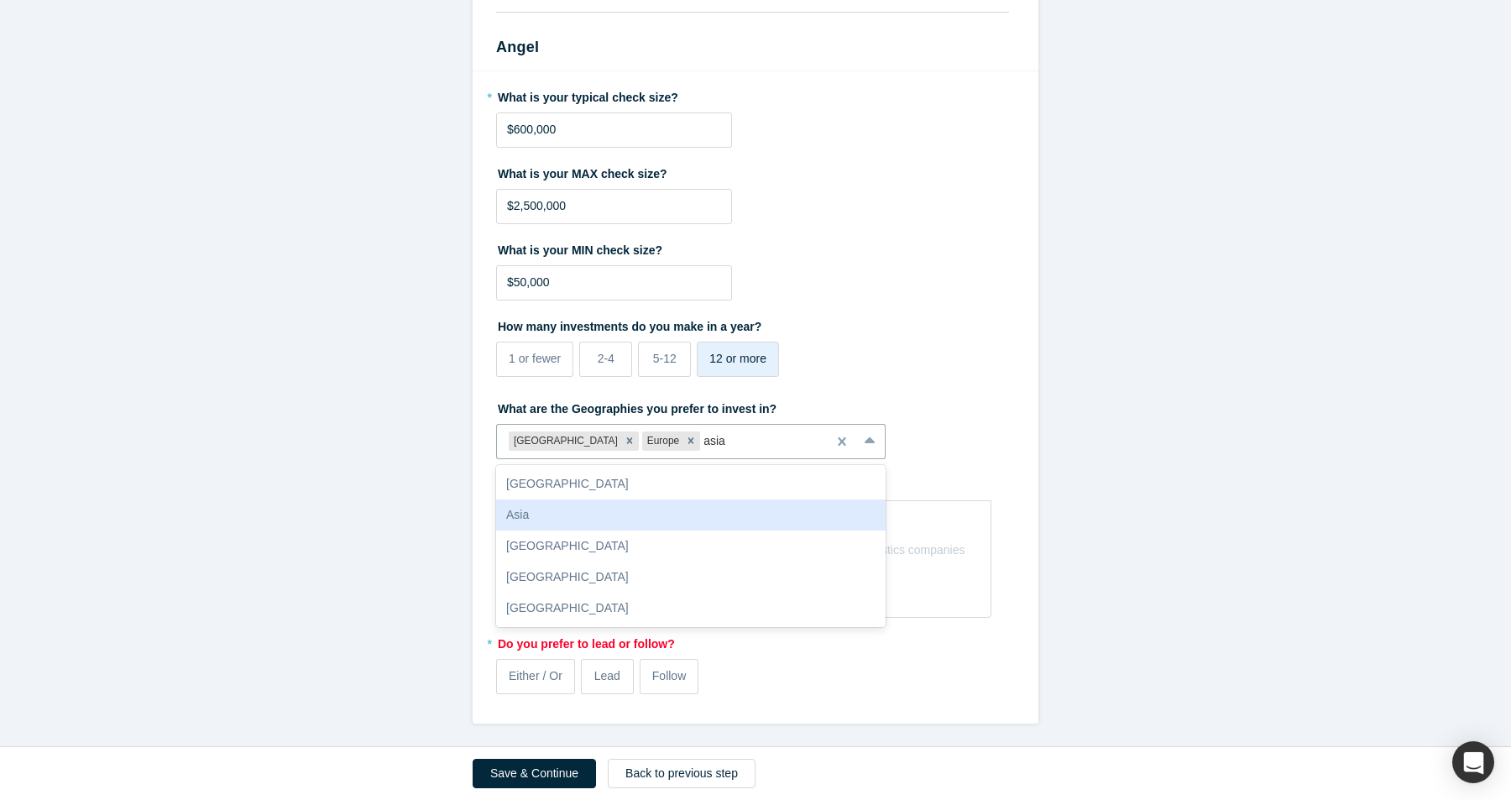
click at [677, 509] on div "Asia" at bounding box center [691, 515] width 390 height 31
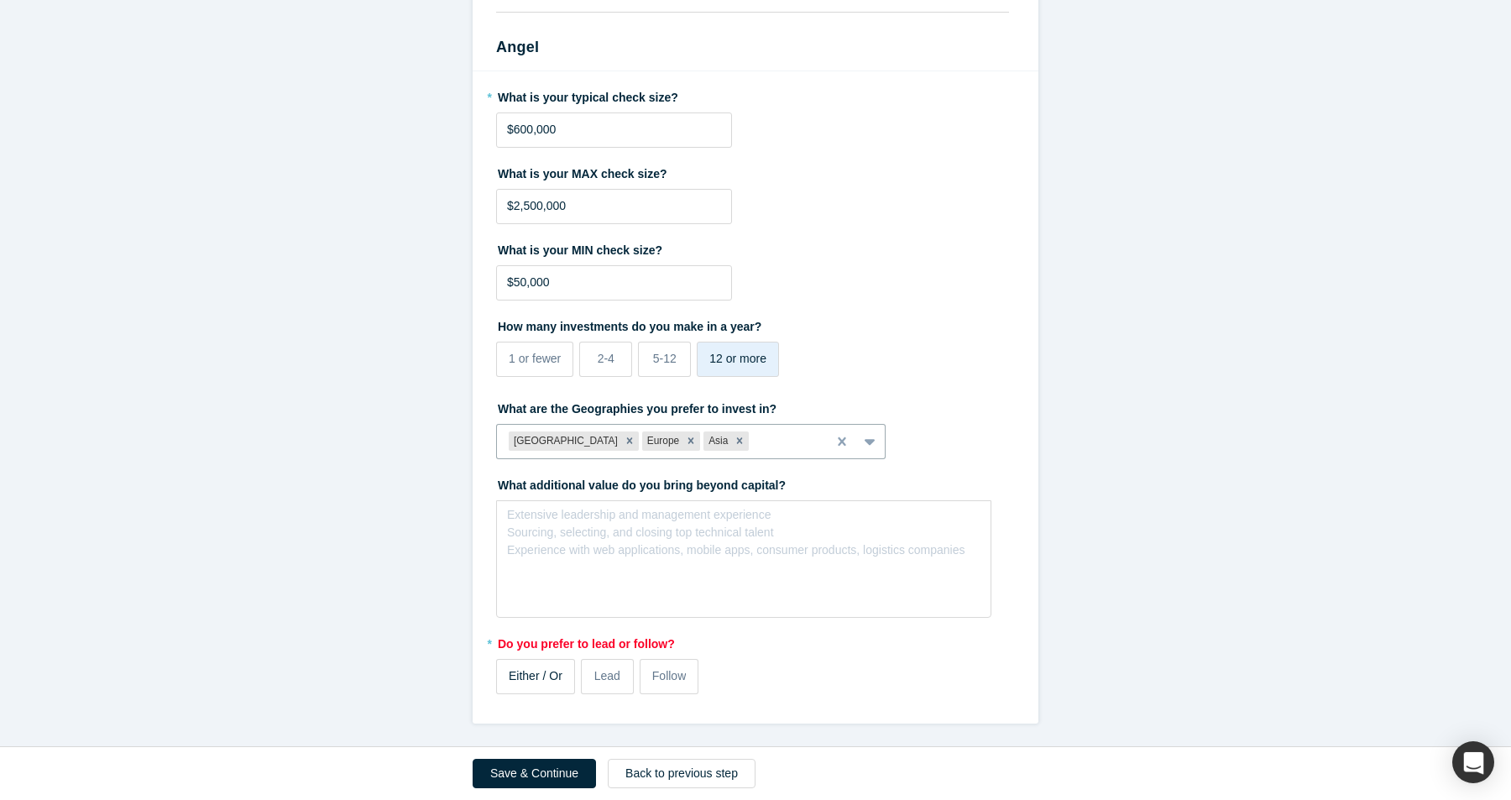
click at [556, 675] on span "Either / Or" at bounding box center [536, 675] width 54 height 13
click at [0, 0] on input "Either / Or" at bounding box center [0, 0] width 0 height 0
click at [542, 780] on button "Save & Continue" at bounding box center [534, 773] width 123 height 29
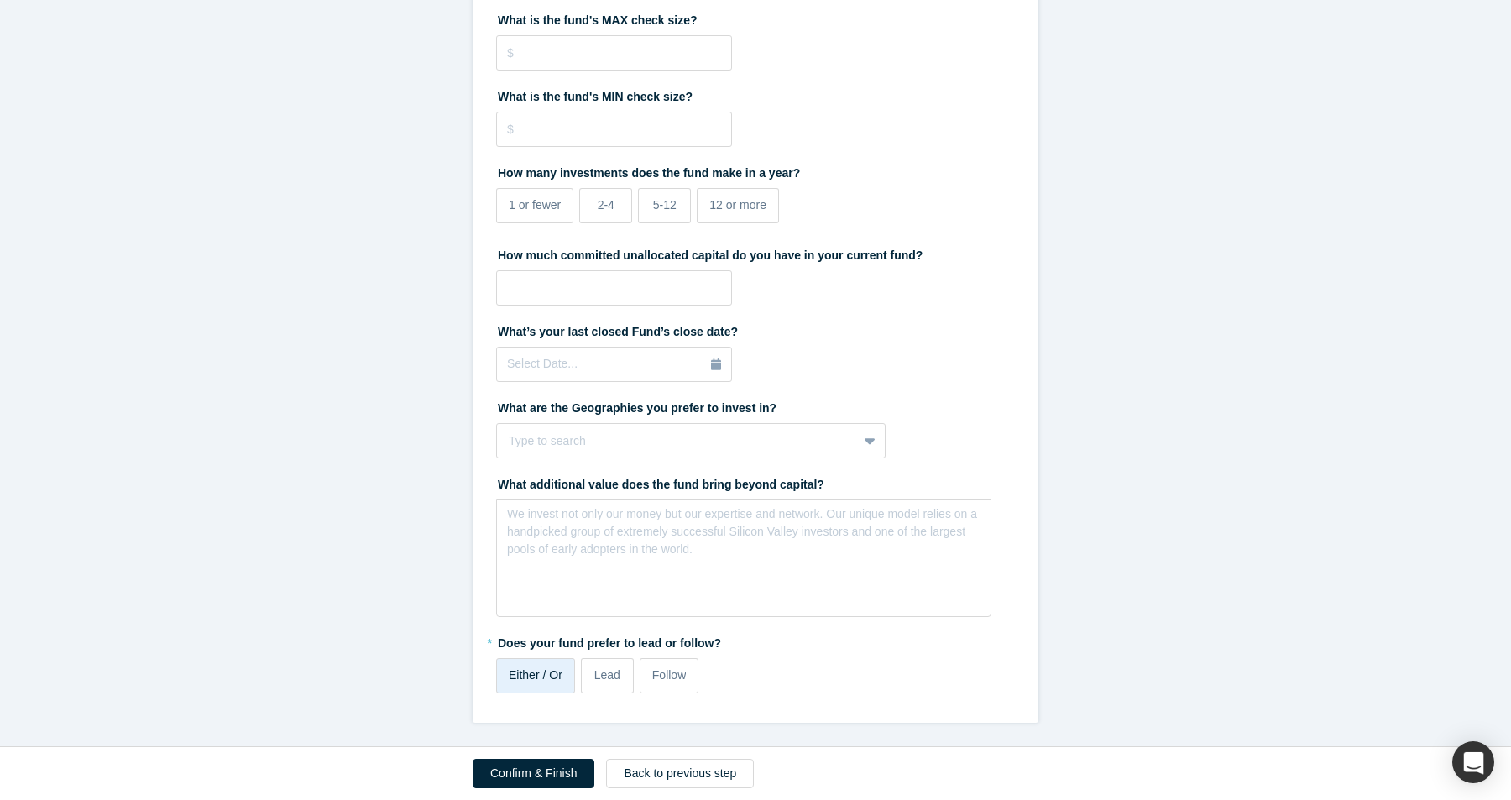
scroll to position [0, 0]
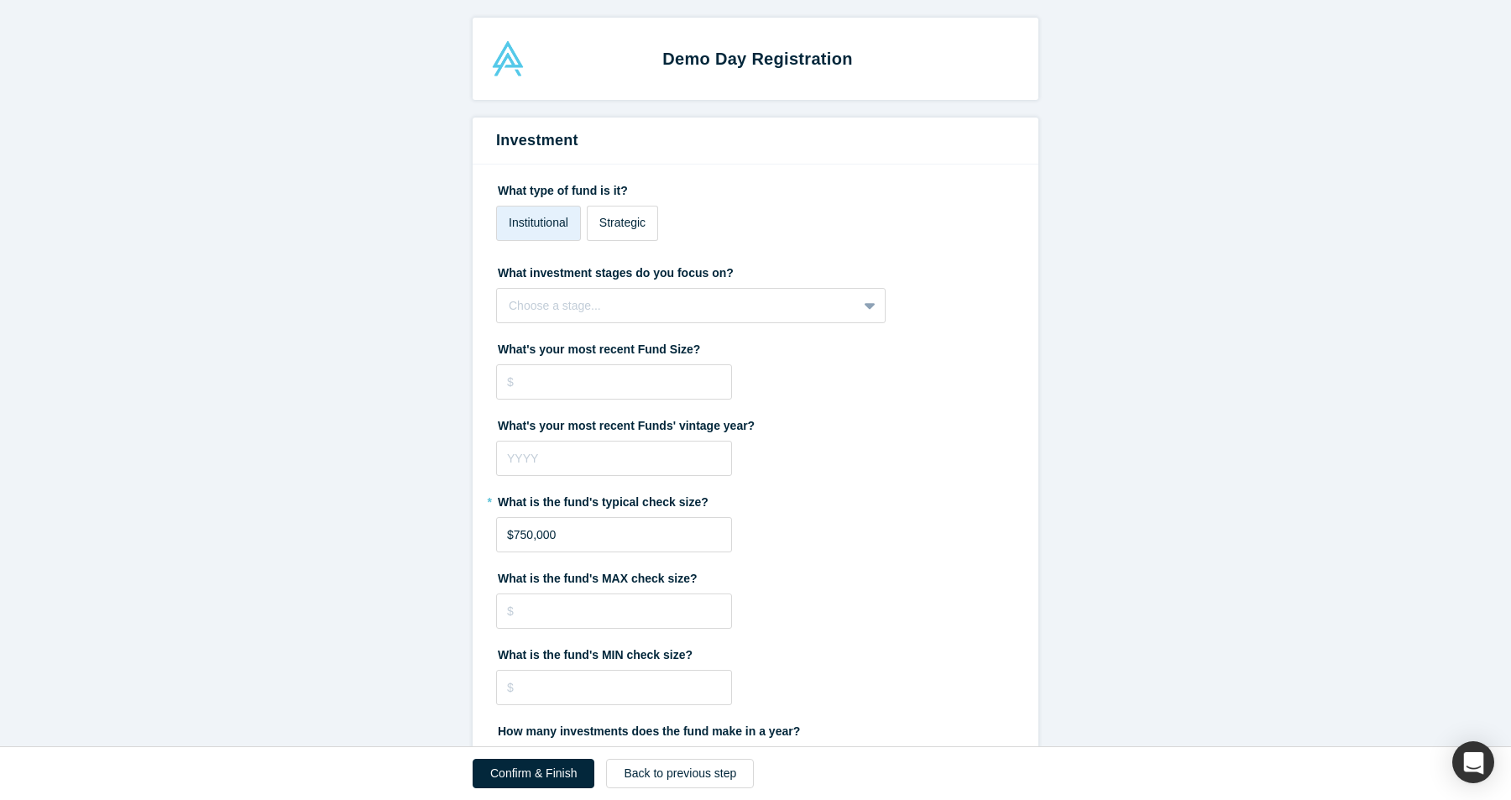
click at [618, 216] on span "Strategic" at bounding box center [622, 222] width 46 height 13
click at [0, 0] on input "Strategic" at bounding box center [0, 0] width 0 height 0
click at [527, 222] on span "Institutional" at bounding box center [539, 222] width 60 height 13
click at [0, 0] on input "Institutional" at bounding box center [0, 0] width 0 height 0
click at [554, 285] on div "What investment stages do you focus on? Choose a stage... To pick up a draggabl…" at bounding box center [755, 291] width 519 height 65
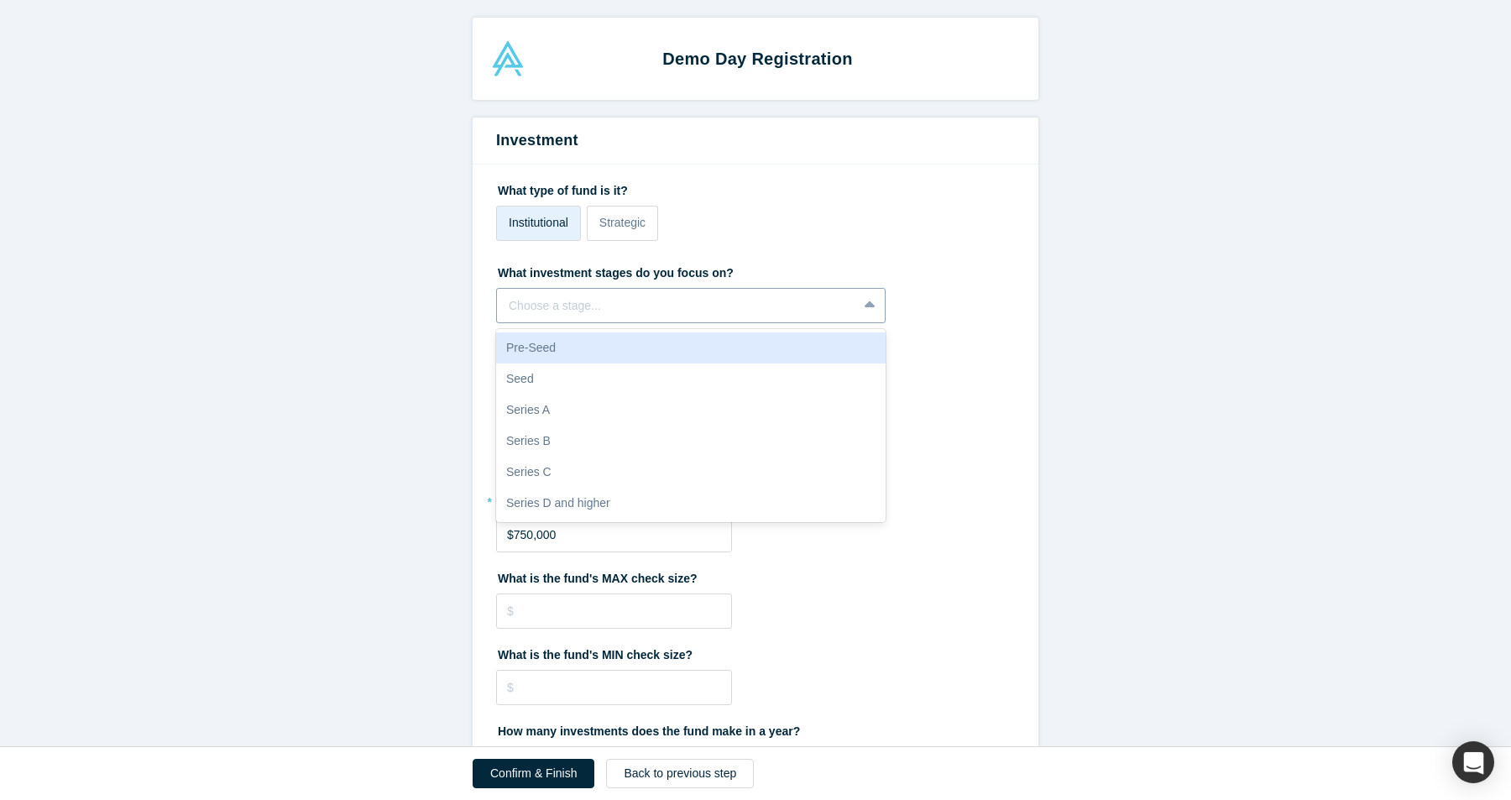
click at [566, 303] on div at bounding box center [677, 306] width 337 height 21
click at [542, 356] on div "Pre-Seed" at bounding box center [691, 347] width 390 height 31
click at [608, 312] on div at bounding box center [697, 306] width 234 height 21
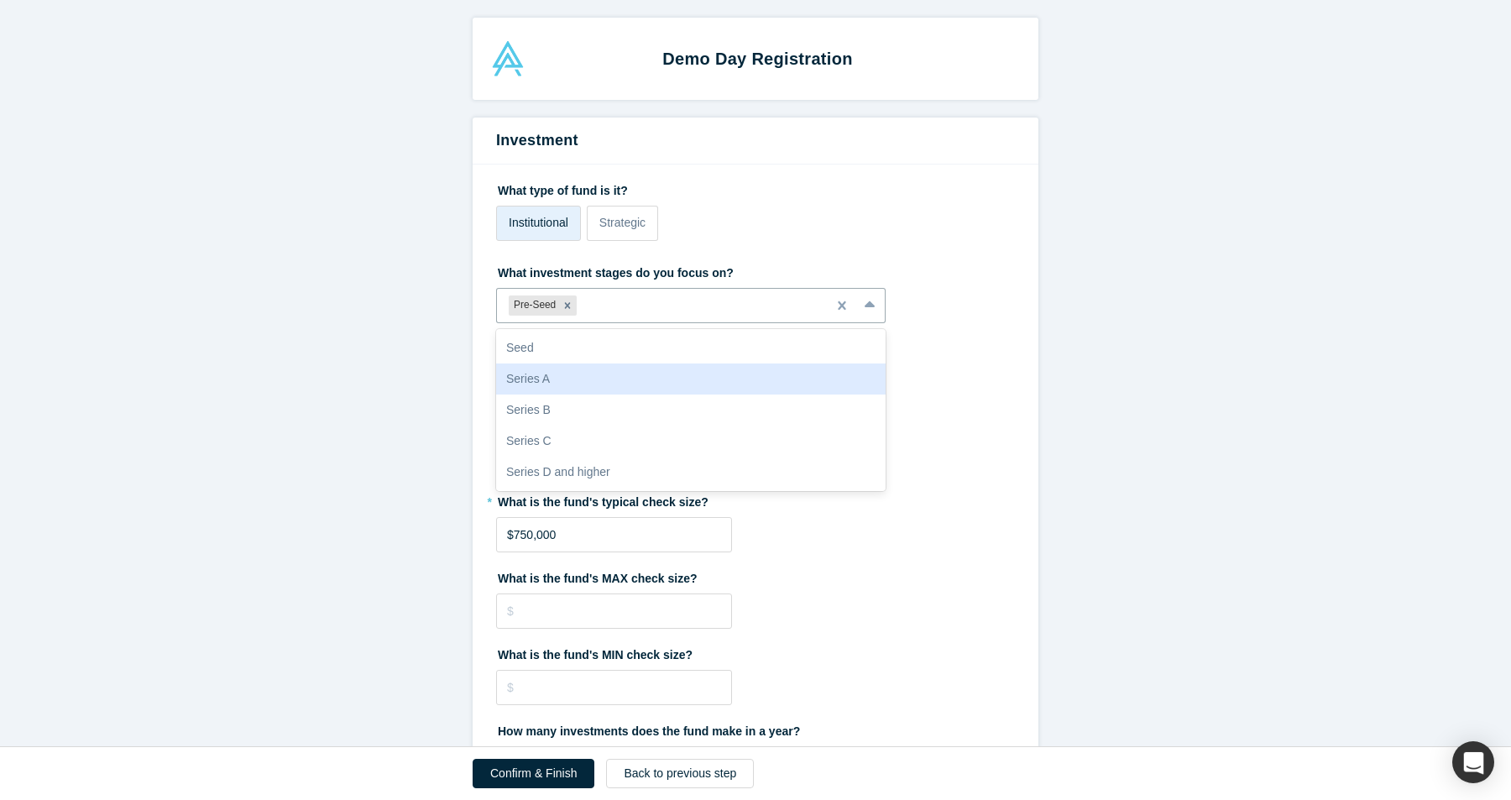
click at [596, 369] on div "Series A" at bounding box center [691, 379] width 390 height 31
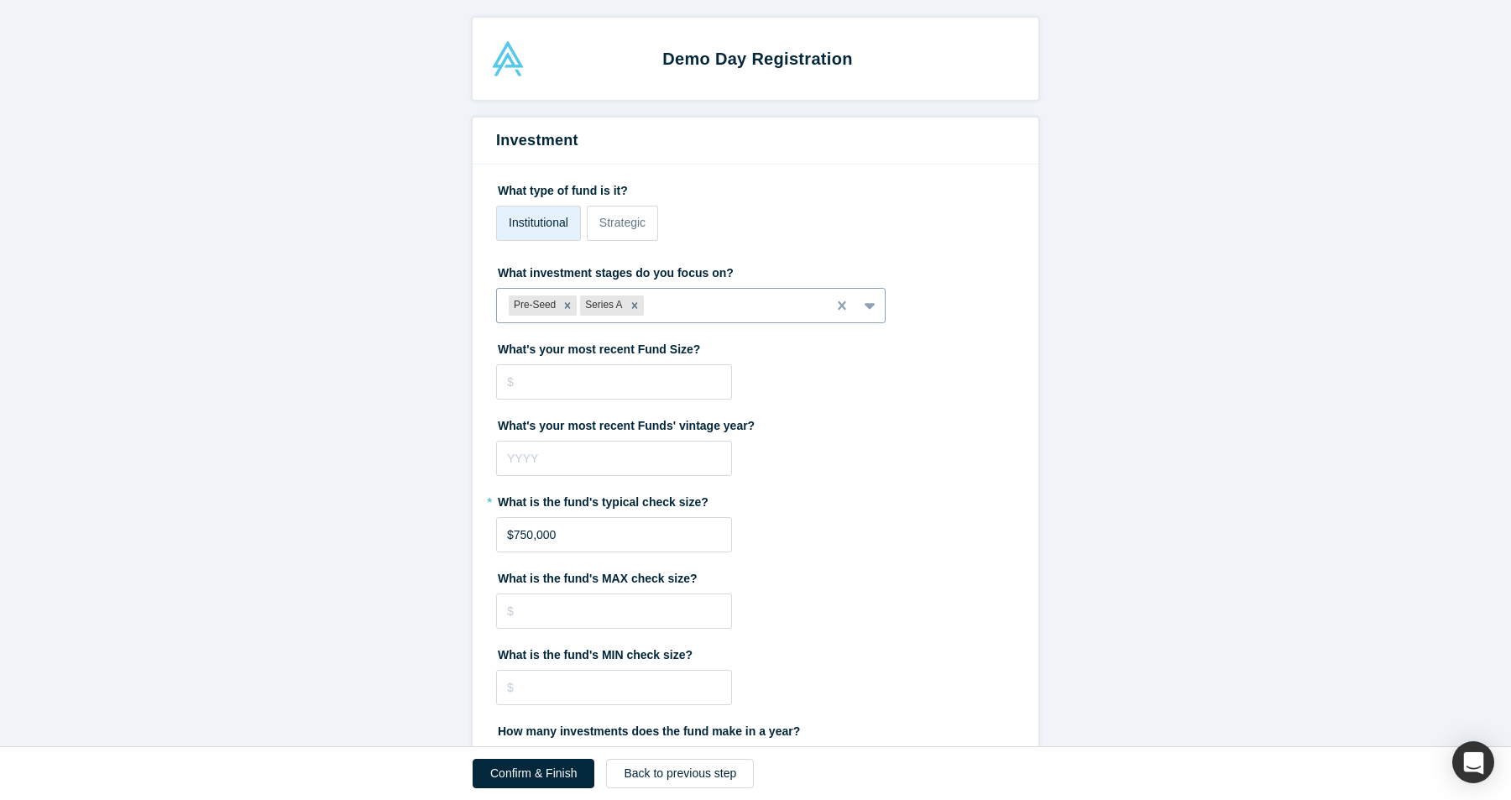
click at [672, 320] on div "Pre-Seed Series A" at bounding box center [691, 305] width 390 height 35
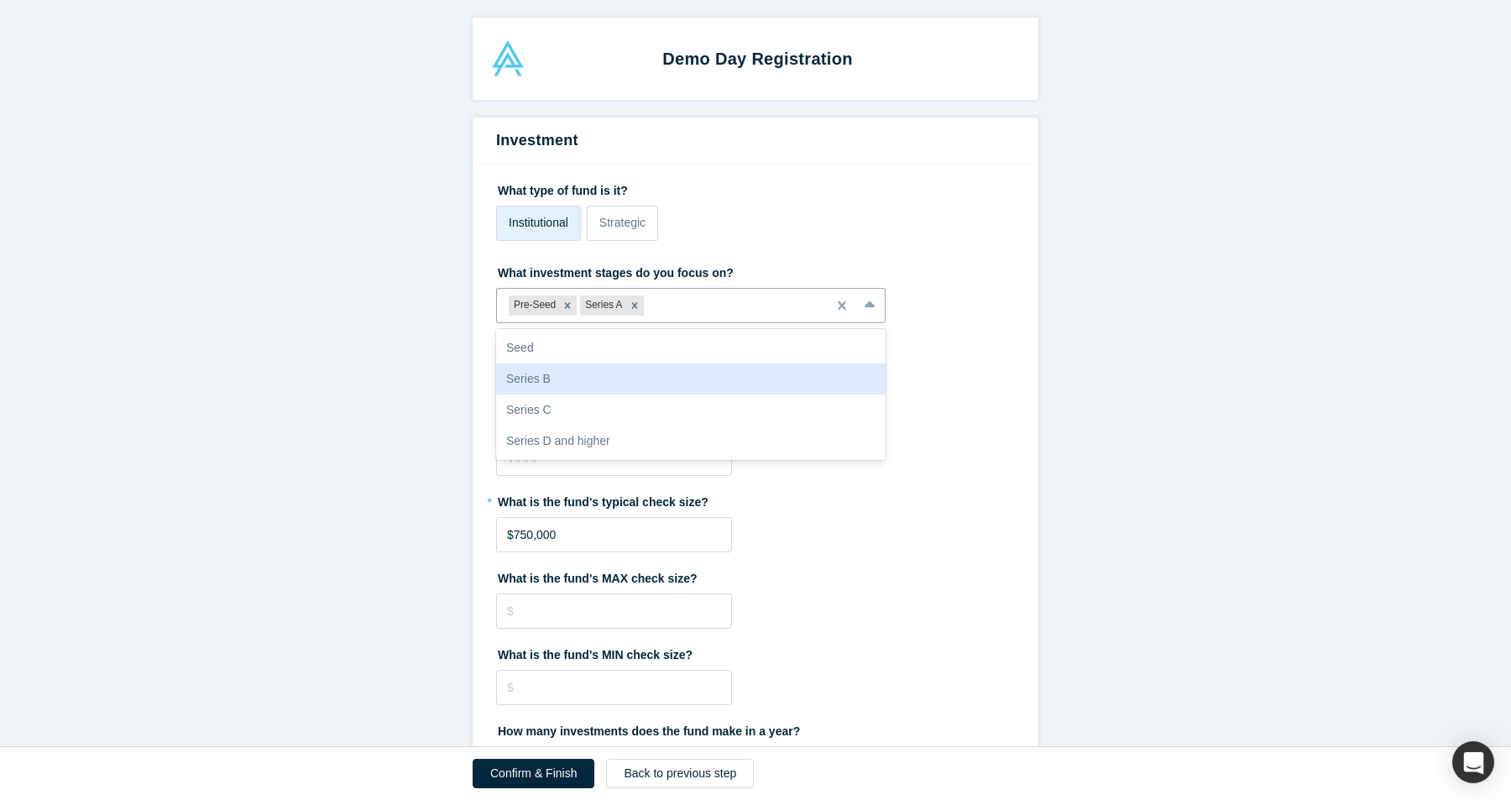
click at [646, 373] on div "Series B" at bounding box center [691, 379] width 390 height 31
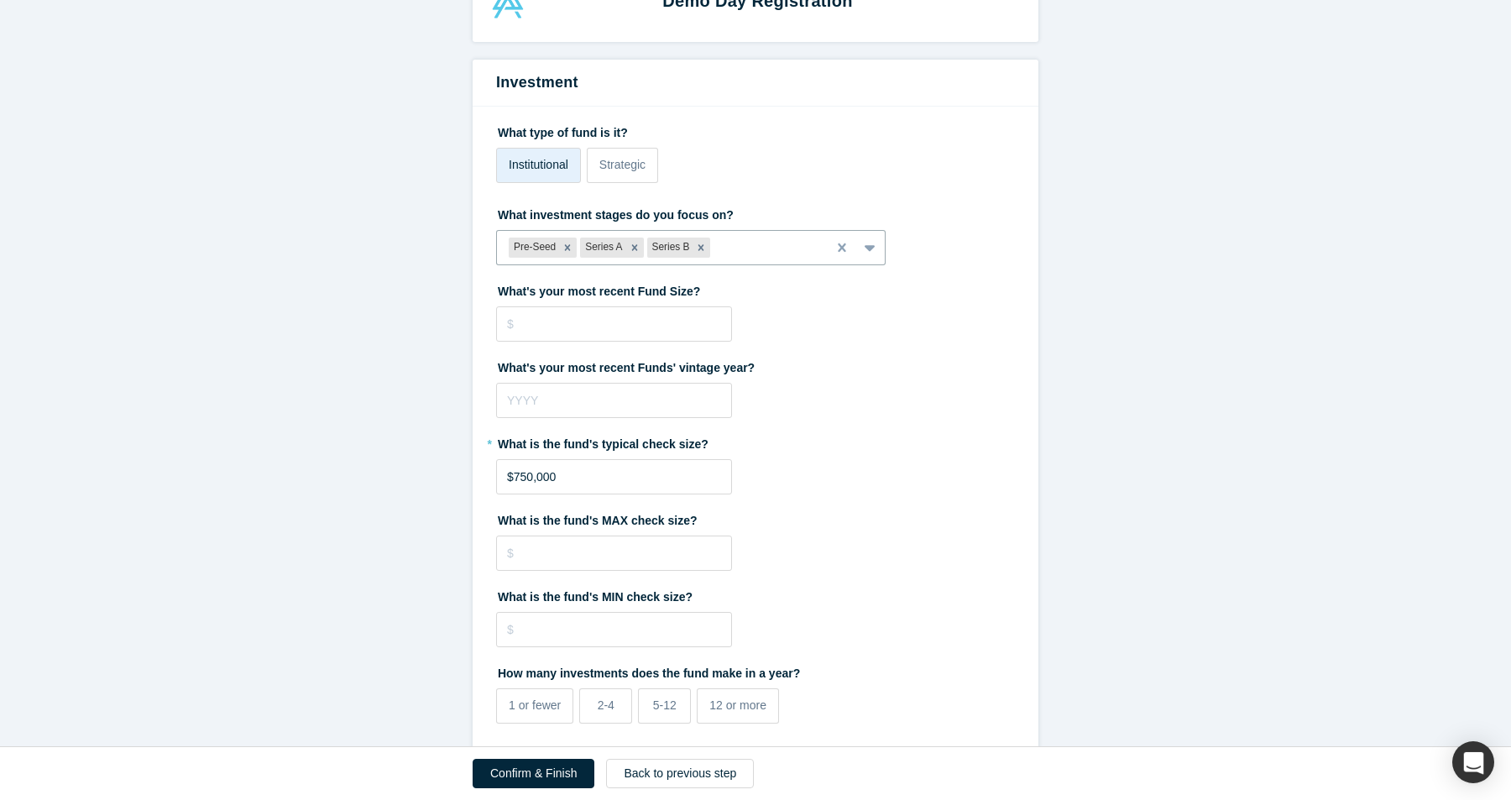
scroll to position [79, 0]
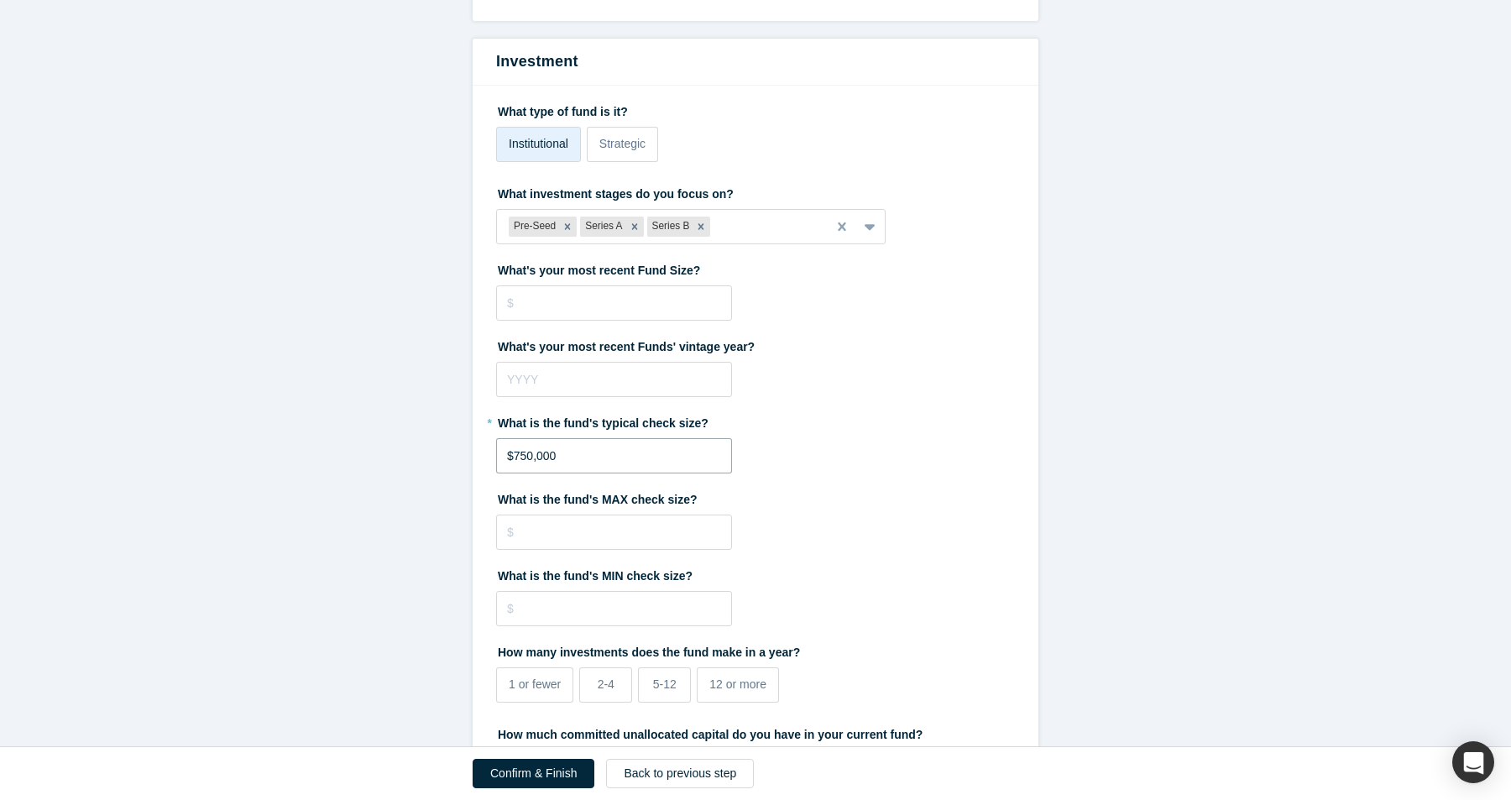
click at [629, 446] on input "$750,000" at bounding box center [614, 455] width 236 height 35
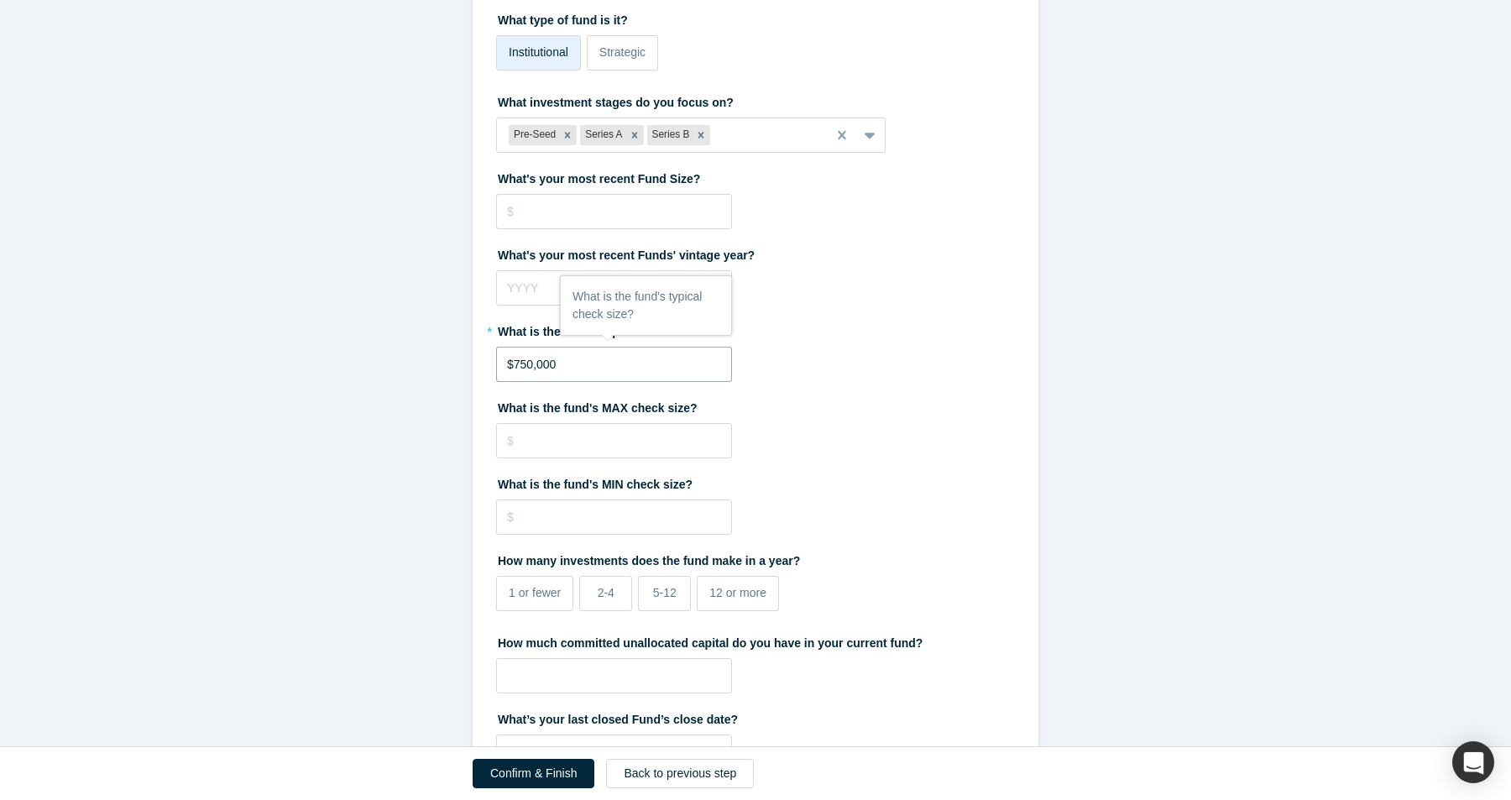
scroll to position [173, 0]
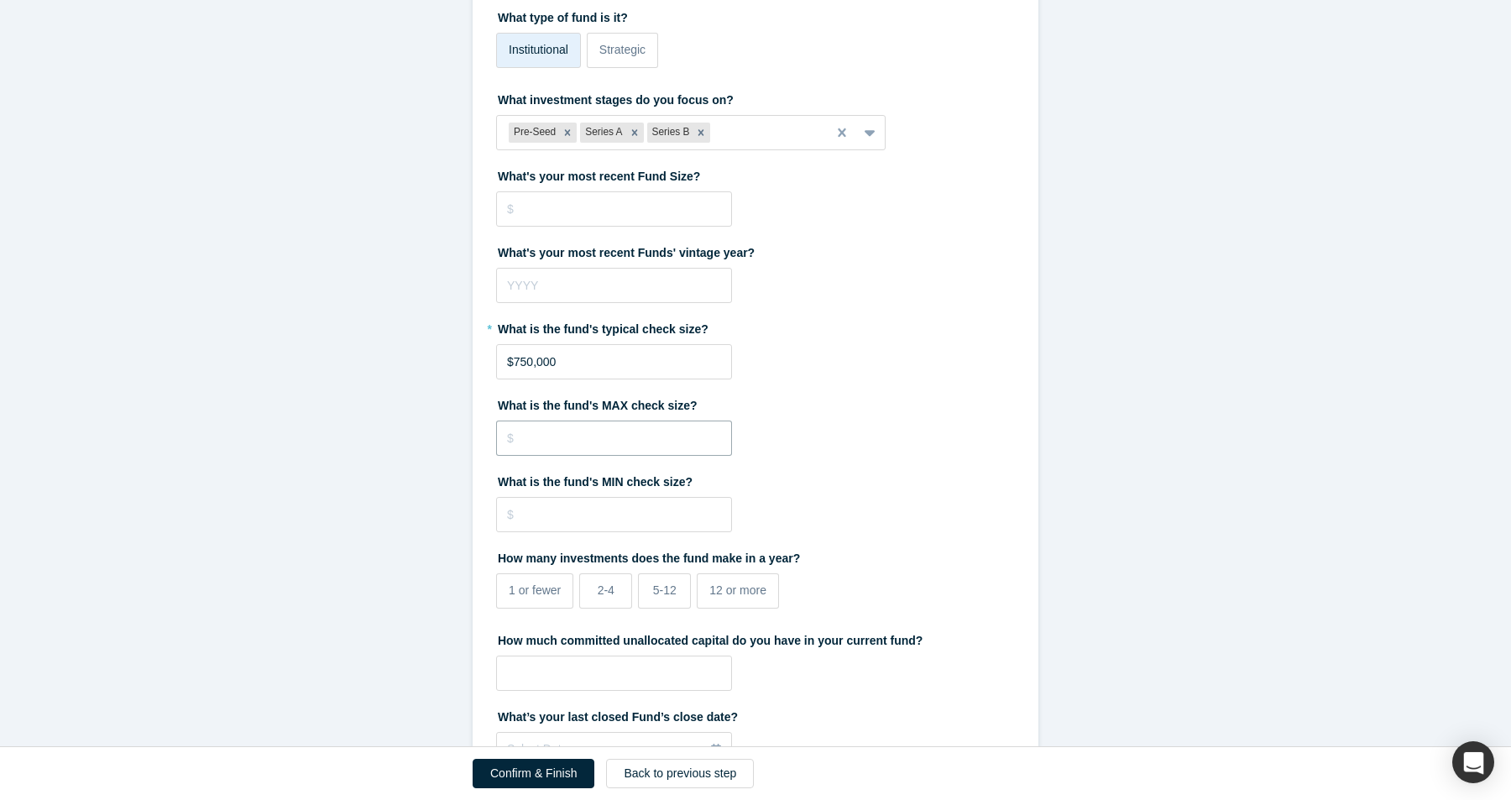
click at [589, 443] on input "tel" at bounding box center [614, 438] width 236 height 35
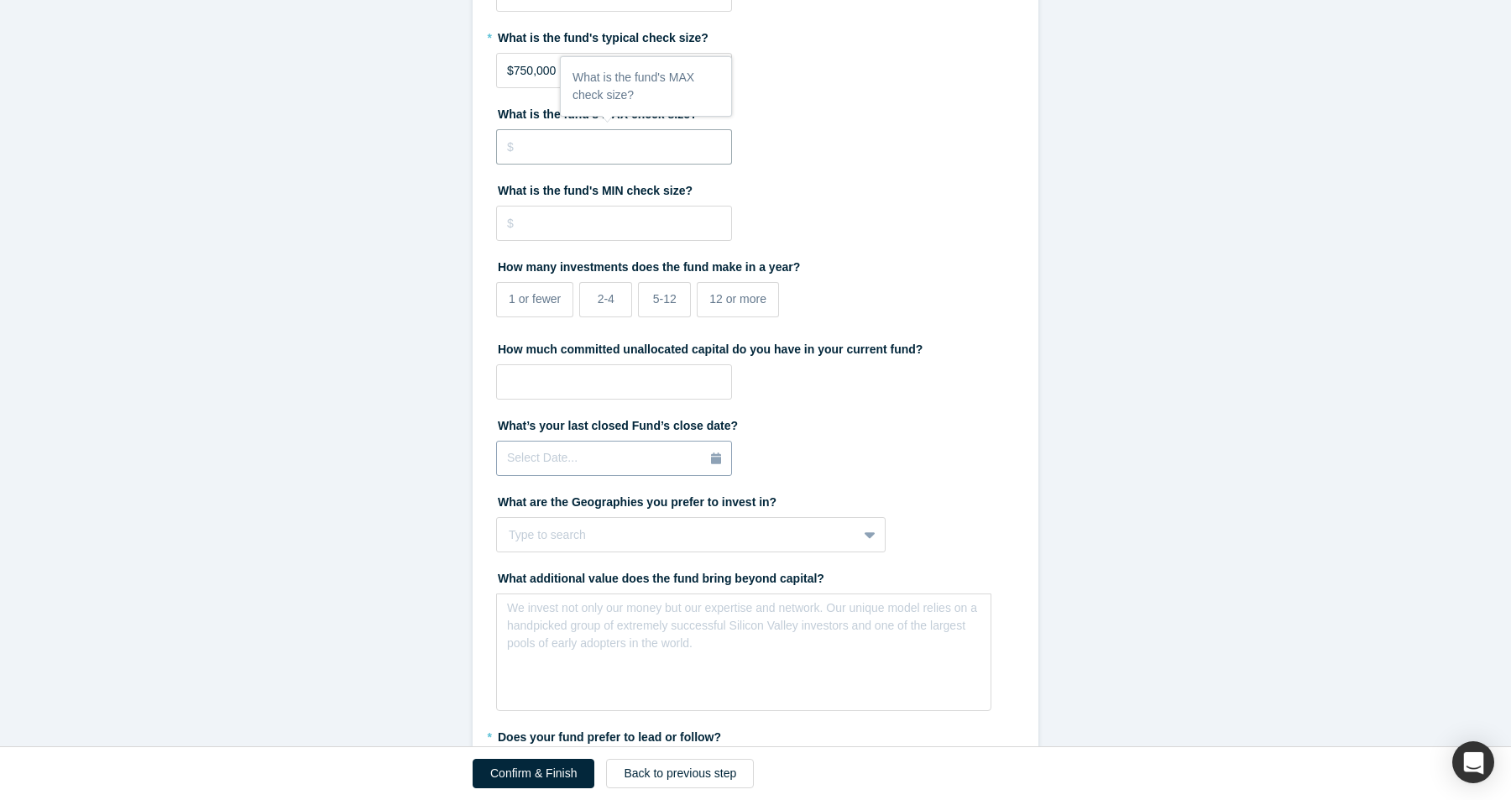
scroll to position [558, 0]
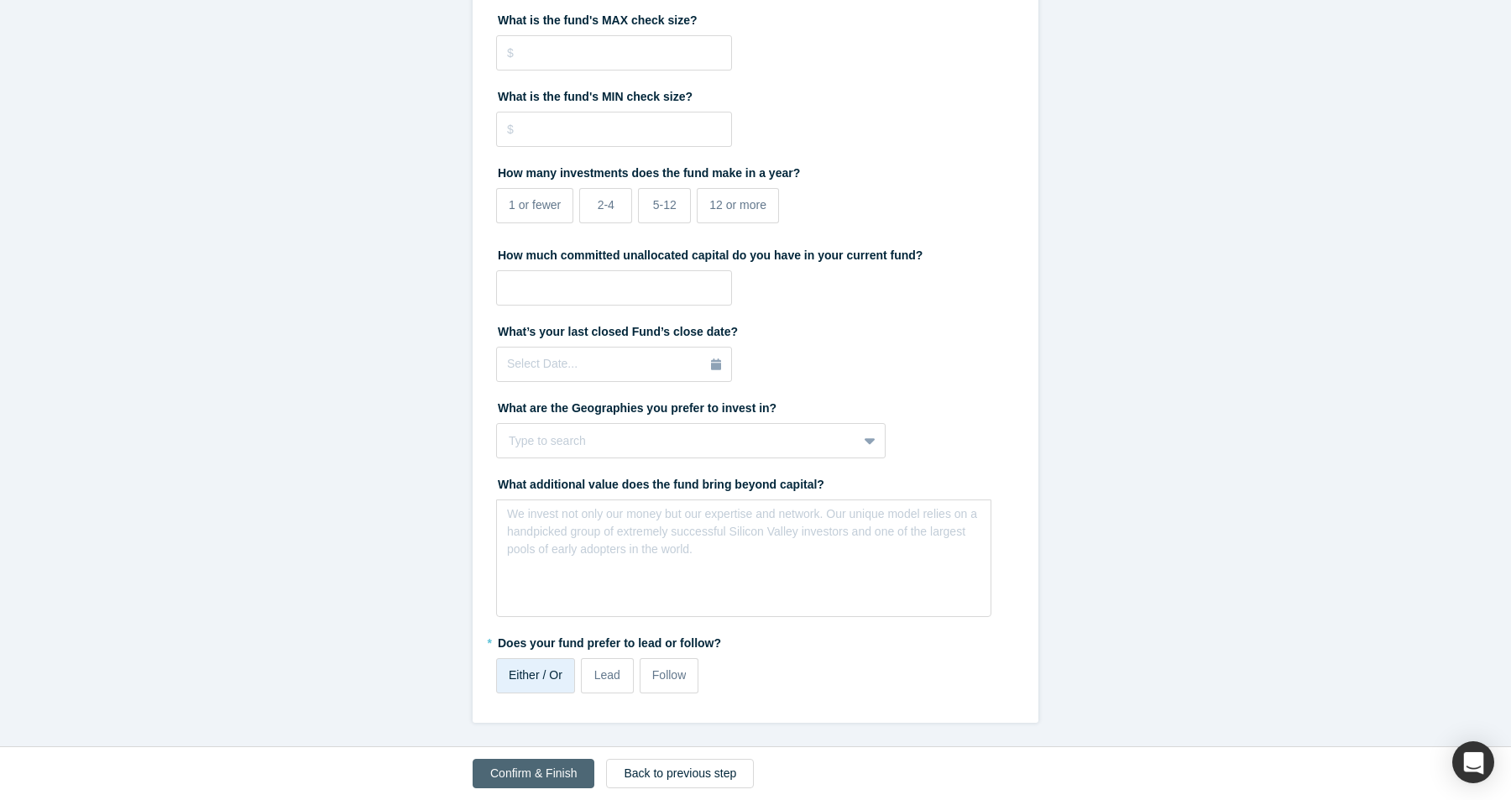
click at [533, 770] on button "Confirm & Finish" at bounding box center [534, 773] width 122 height 29
